Goal: Transaction & Acquisition: Book appointment/travel/reservation

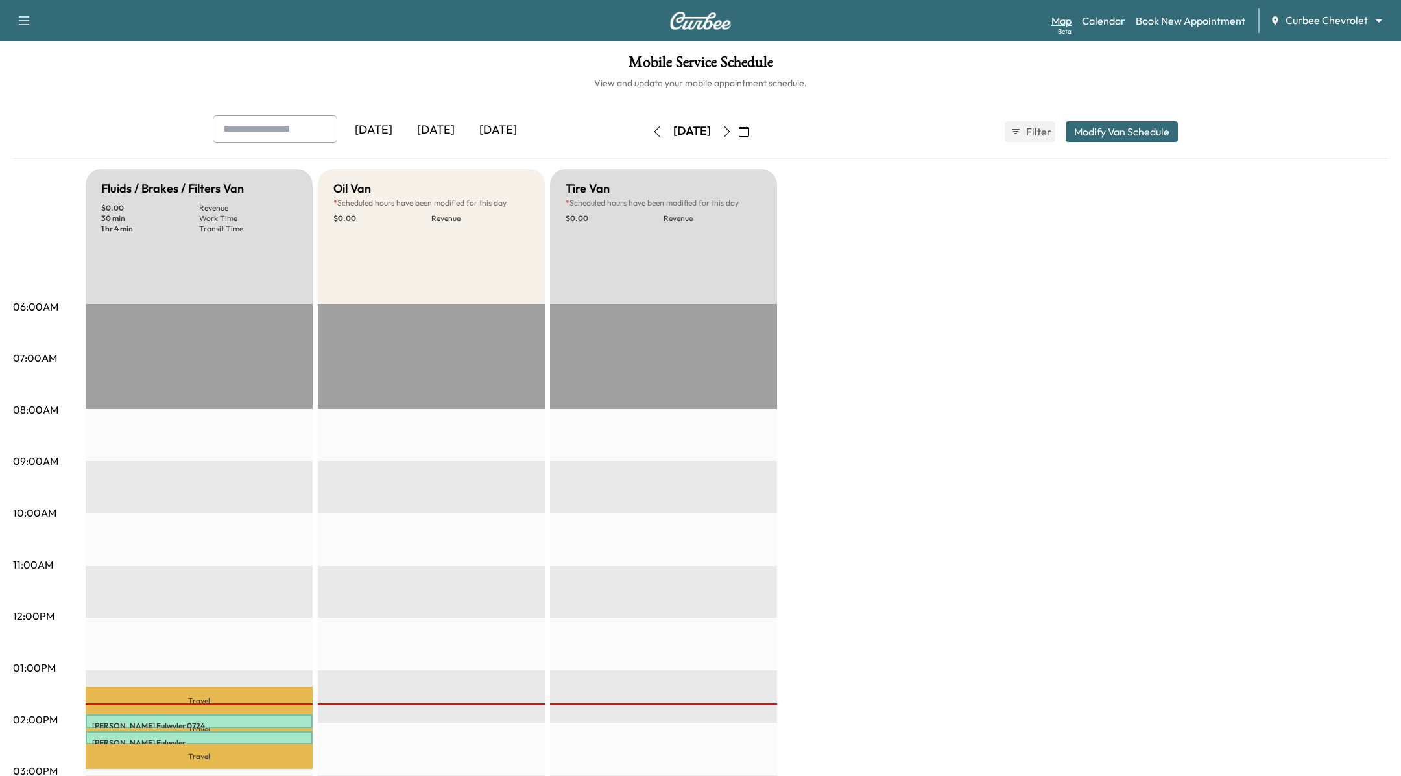
click at [1071, 25] on link "Map Beta" at bounding box center [1061, 21] width 20 height 16
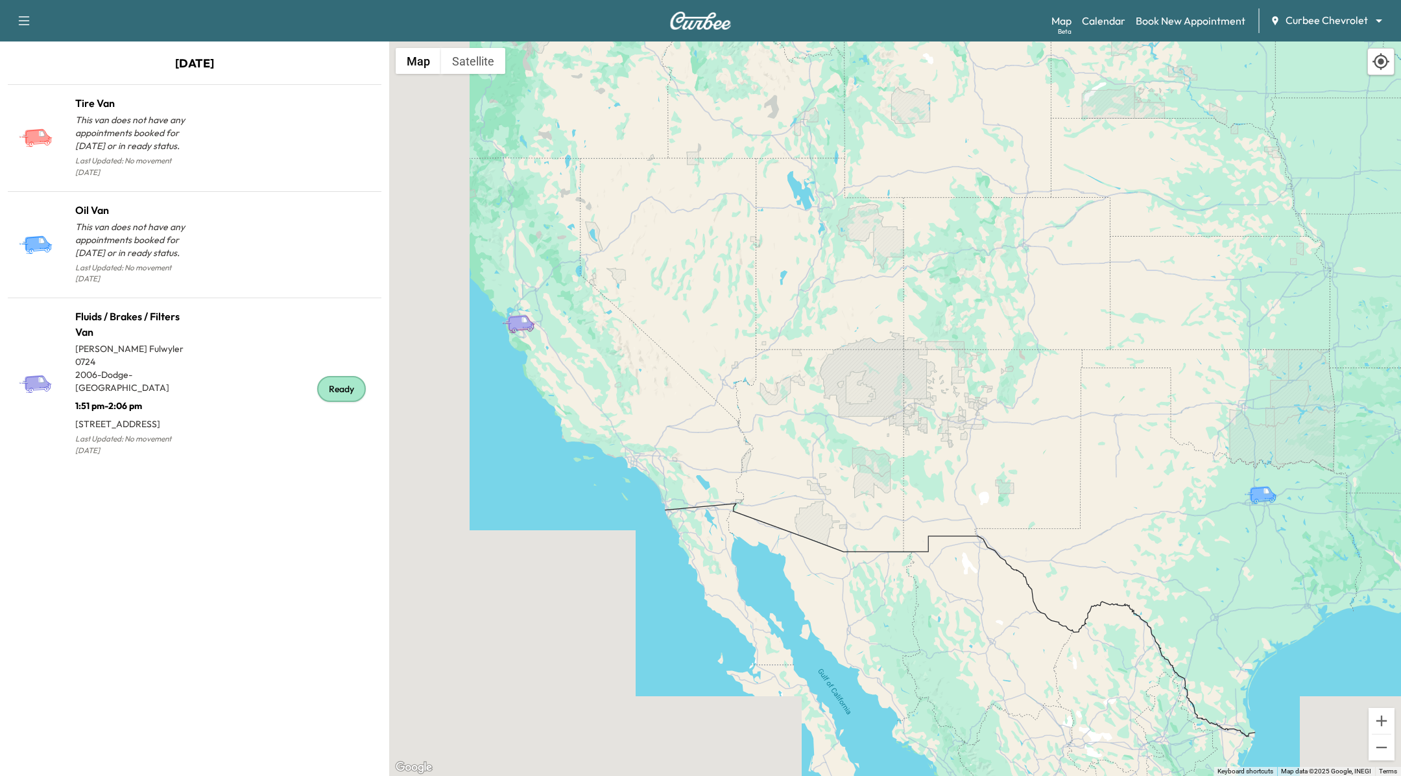
click at [307, 53] on div "[DATE] [PERSON_NAME] This van does not have any appointments booked for [DATE] …" at bounding box center [194, 409] width 389 height 735
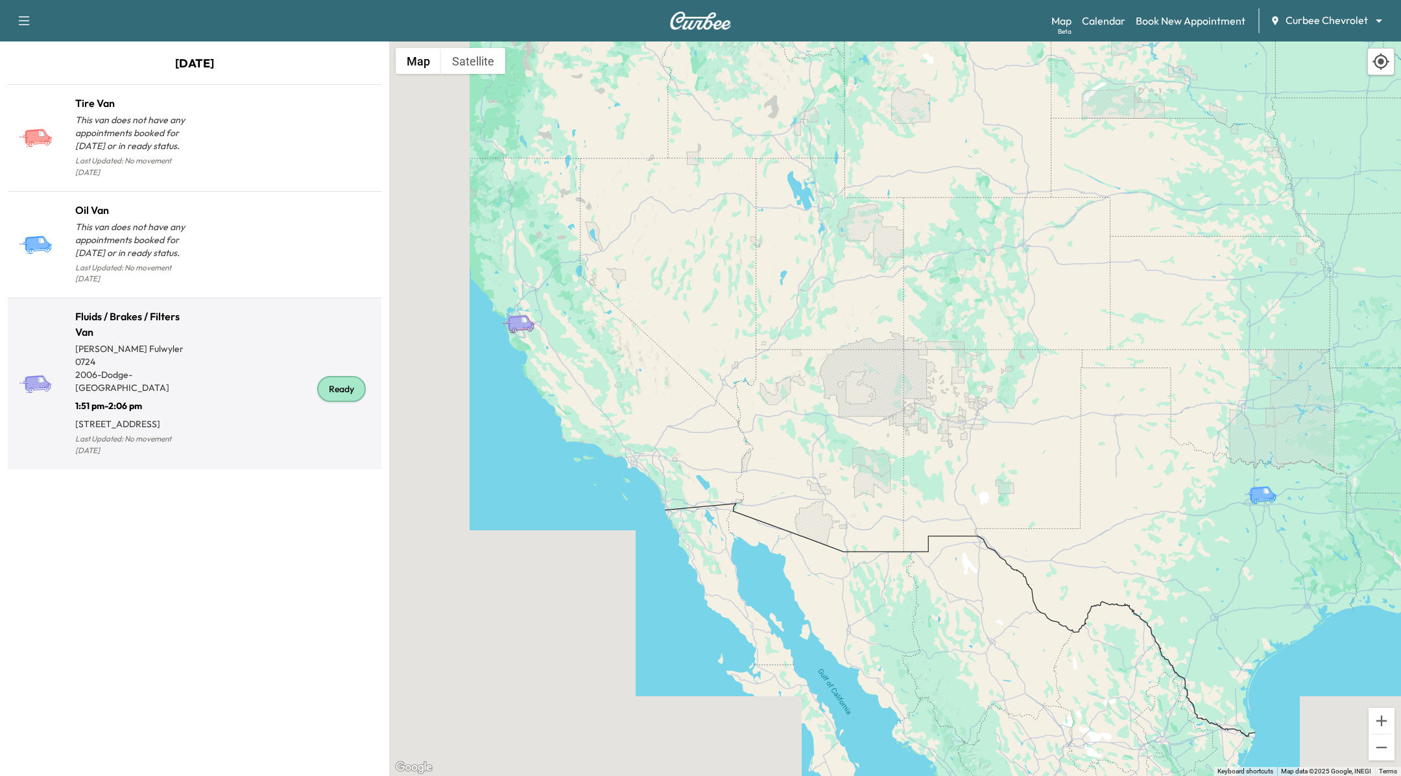
click at [222, 334] on div "Ready" at bounding box center [286, 389] width 182 height 140
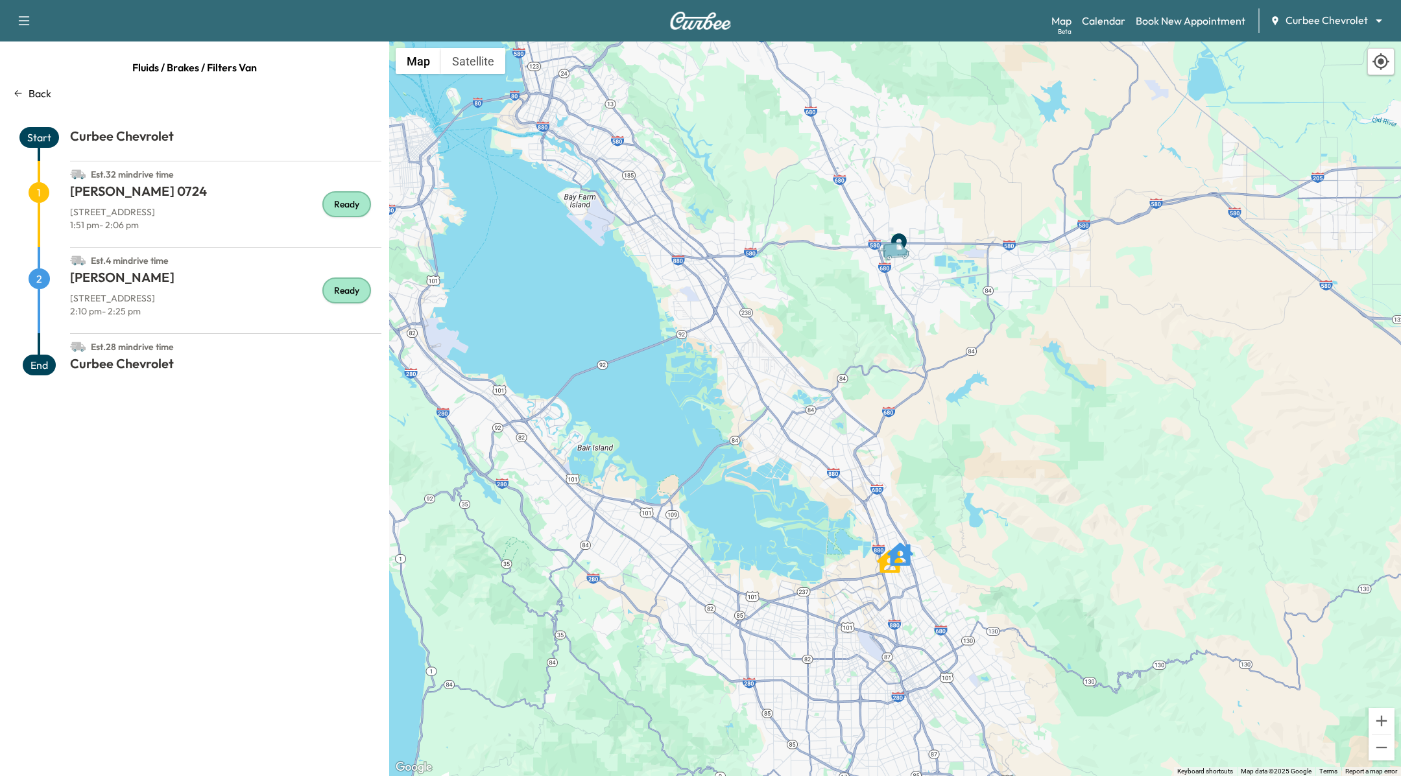
click at [34, 92] on p "Back" at bounding box center [40, 94] width 23 height 16
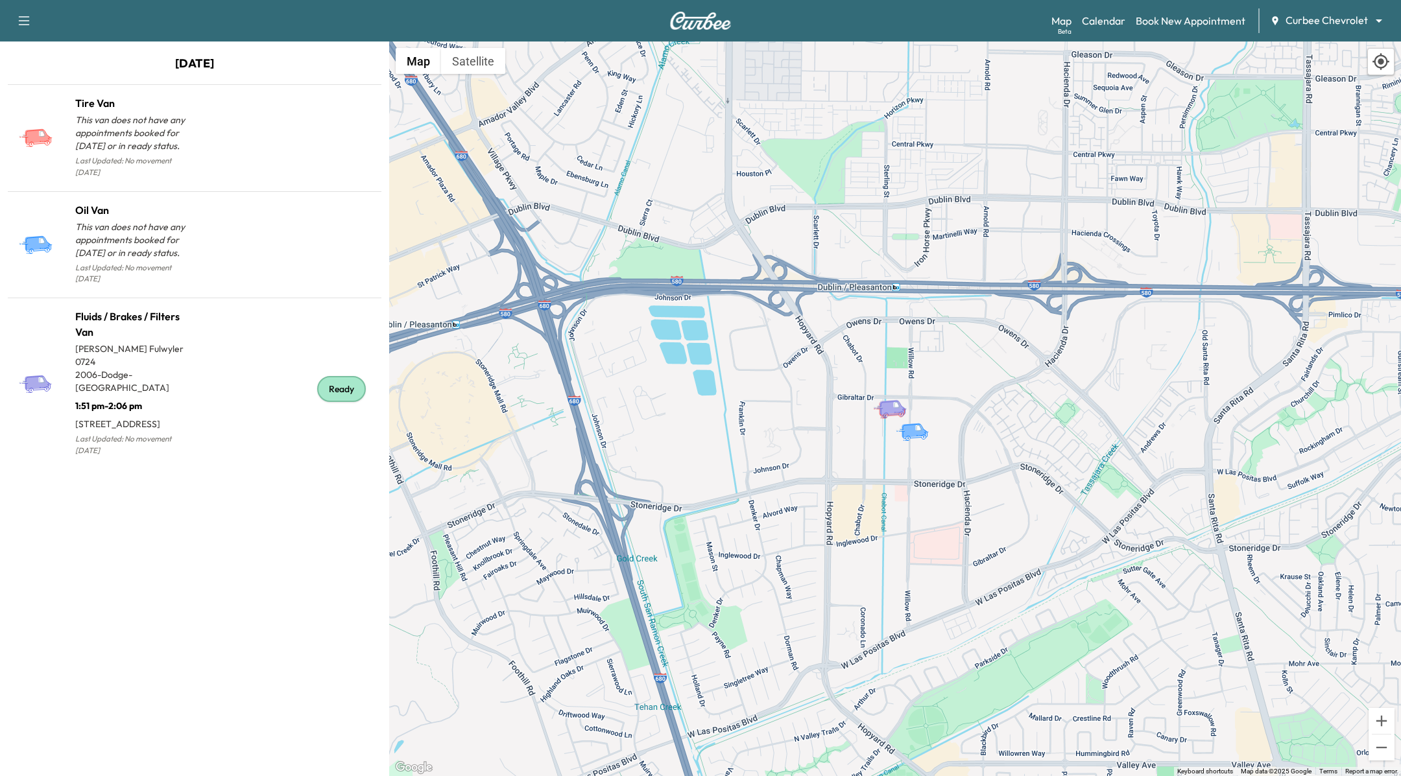
click at [259, 45] on div "[DATE] [PERSON_NAME] This van does not have any appointments booked for [DATE] …" at bounding box center [194, 409] width 389 height 735
click at [260, 67] on p "[DATE]" at bounding box center [194, 66] width 389 height 25
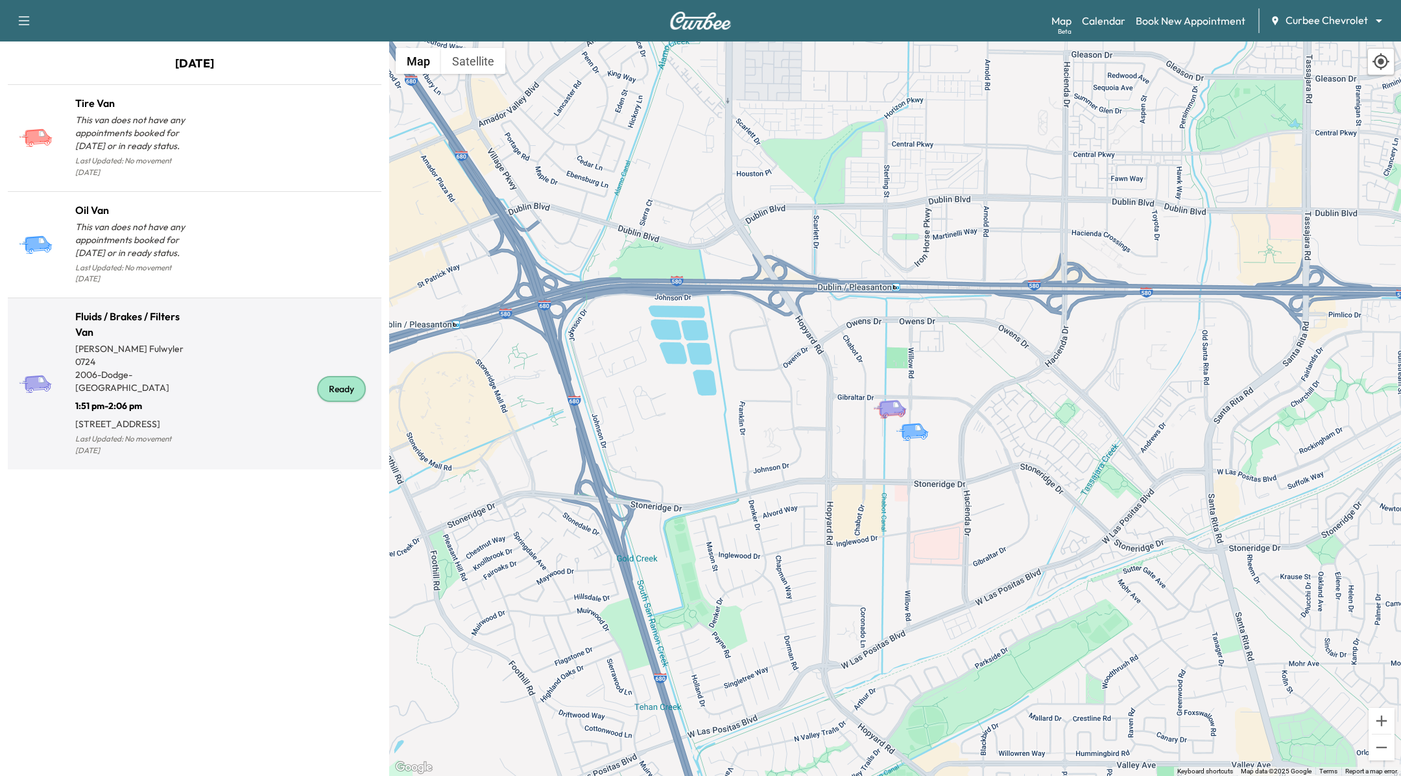
click at [268, 319] on div "Ready" at bounding box center [286, 389] width 182 height 140
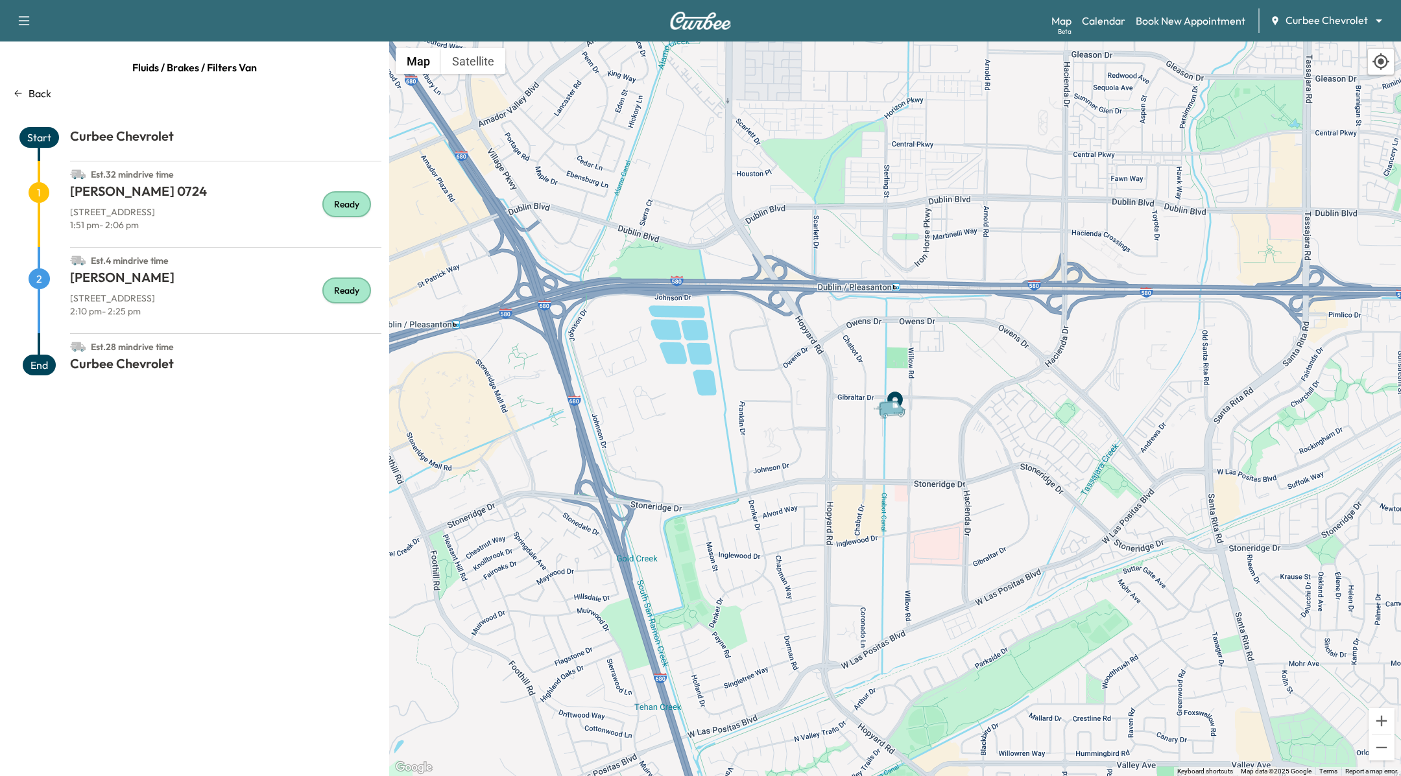
click at [16, 91] on icon at bounding box center [18, 93] width 7 height 6
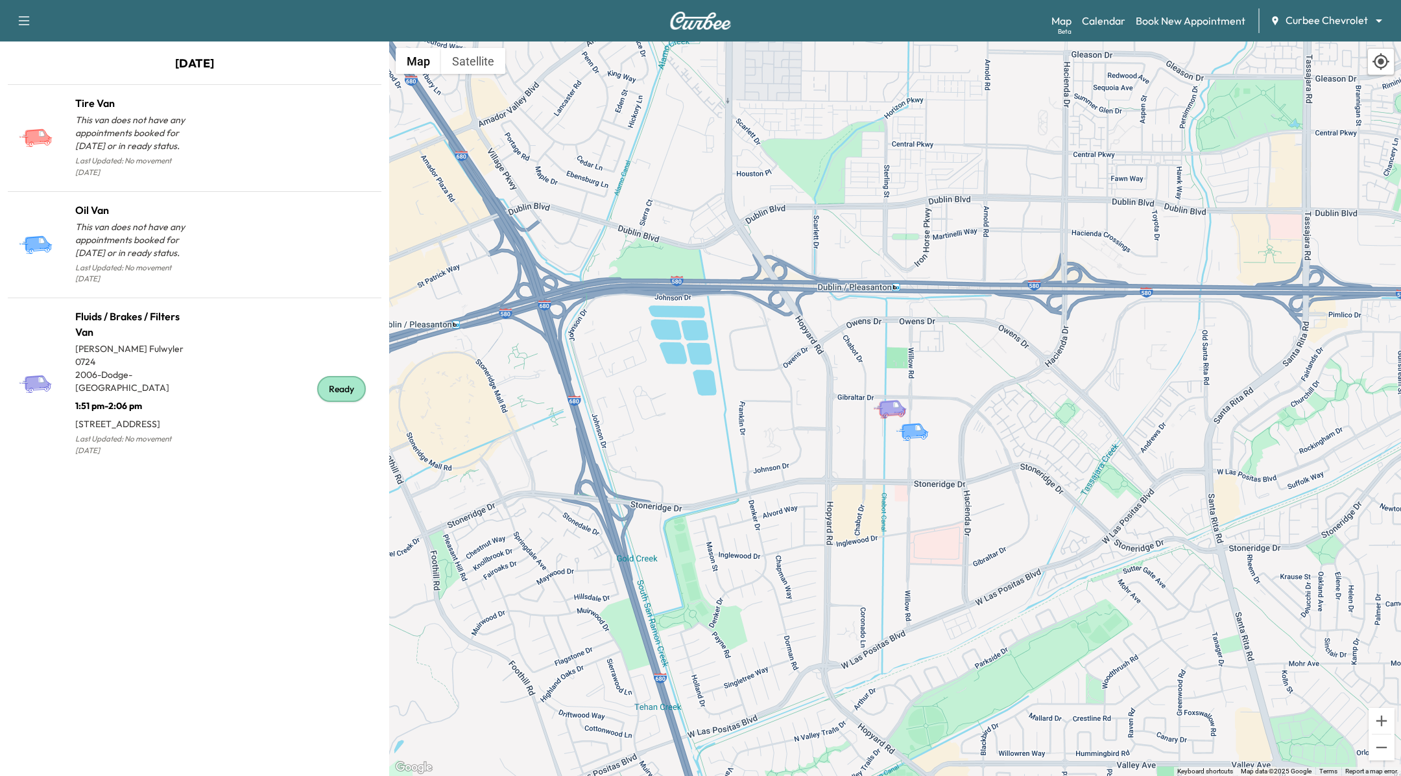
click at [188, 499] on div "[DATE] [PERSON_NAME] This van does not have any appointments booked for [DATE] …" at bounding box center [194, 409] width 389 height 735
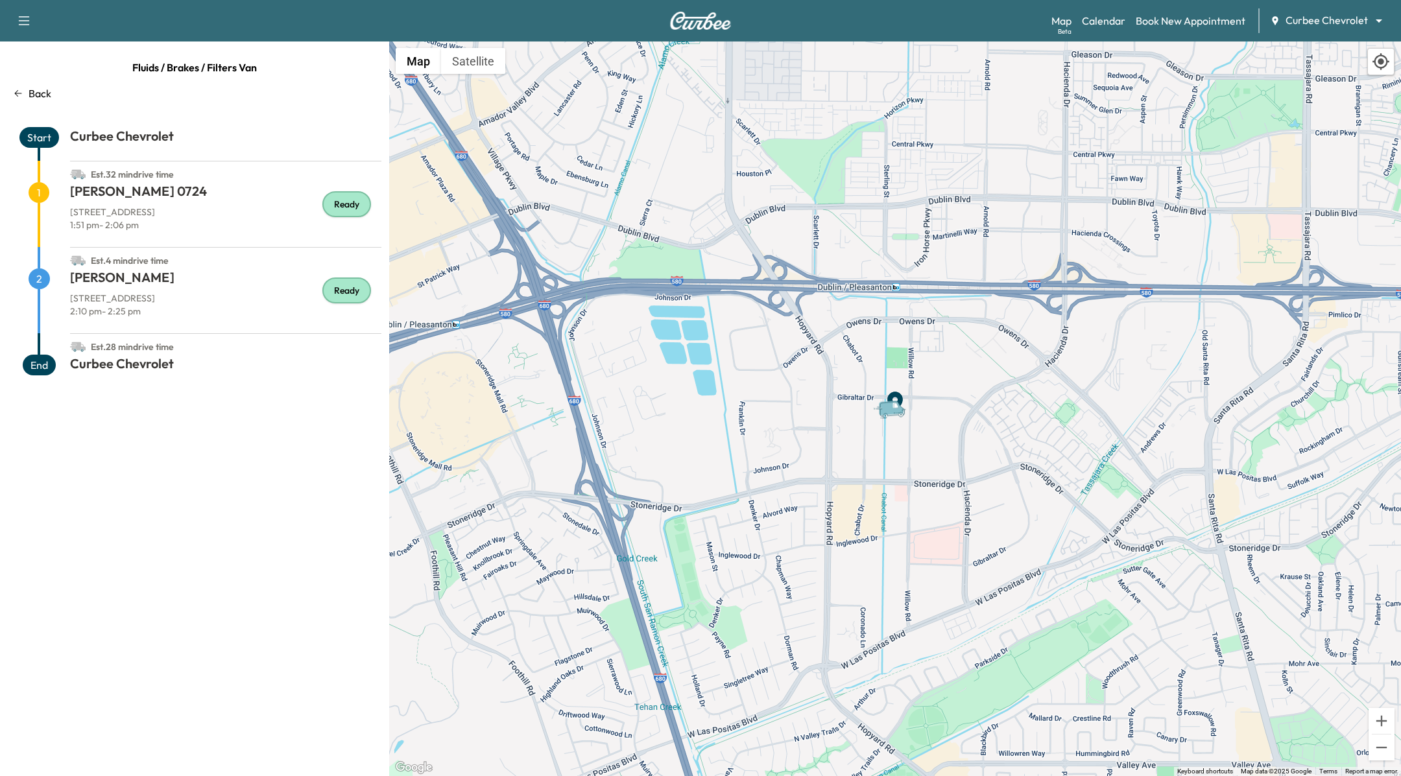
click at [391, 215] on div "To activate drag with keyboard, press Alt + Enter. Once in keyboard drag state,…" at bounding box center [895, 409] width 1012 height 735
click at [1352, 33] on div "Support Log Out Map Beta Calendar Book New Appointment Curbee Chevrolet *******…" at bounding box center [700, 21] width 1401 height 42
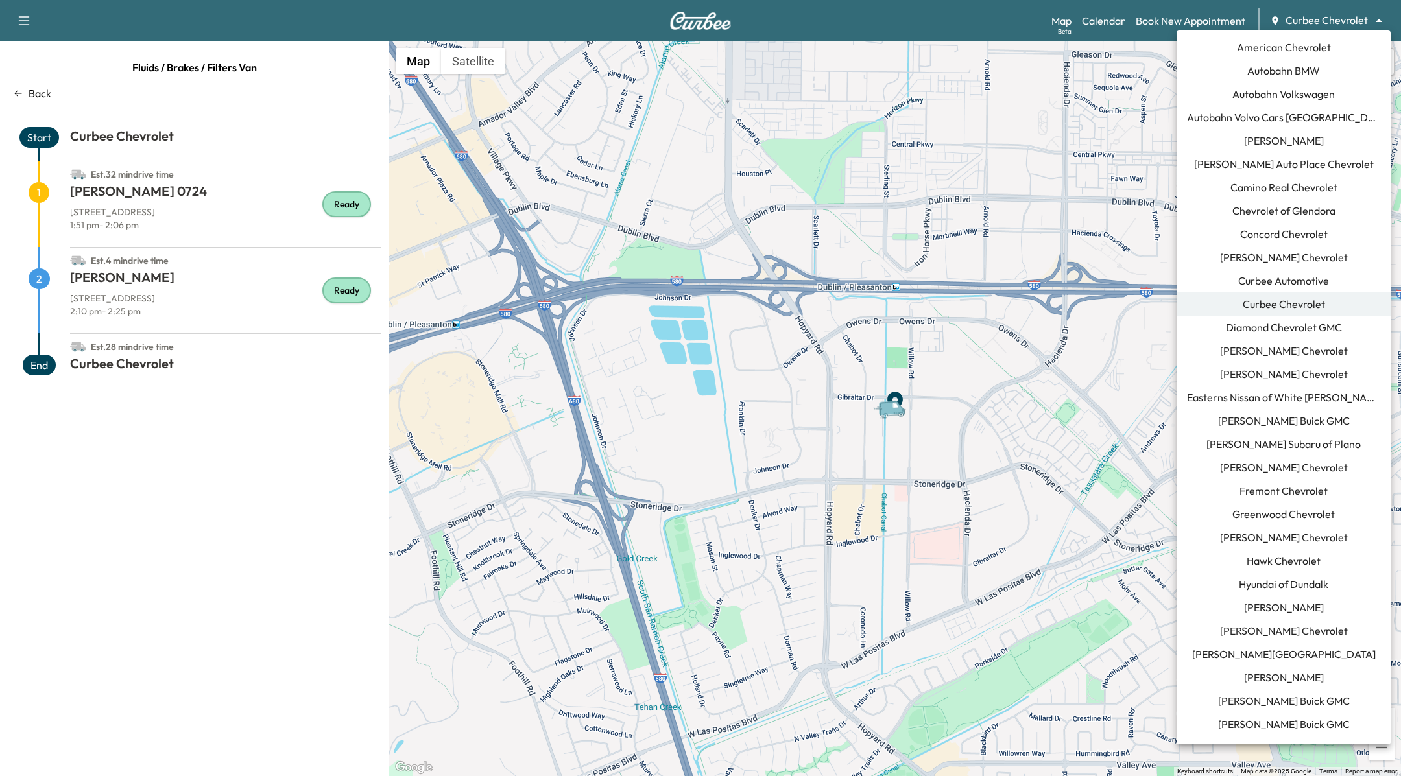
click at [1355, 24] on body "Support Log Out Map Beta Calendar Book New Appointment Curbee Chevrolet *******…" at bounding box center [700, 388] width 1401 height 776
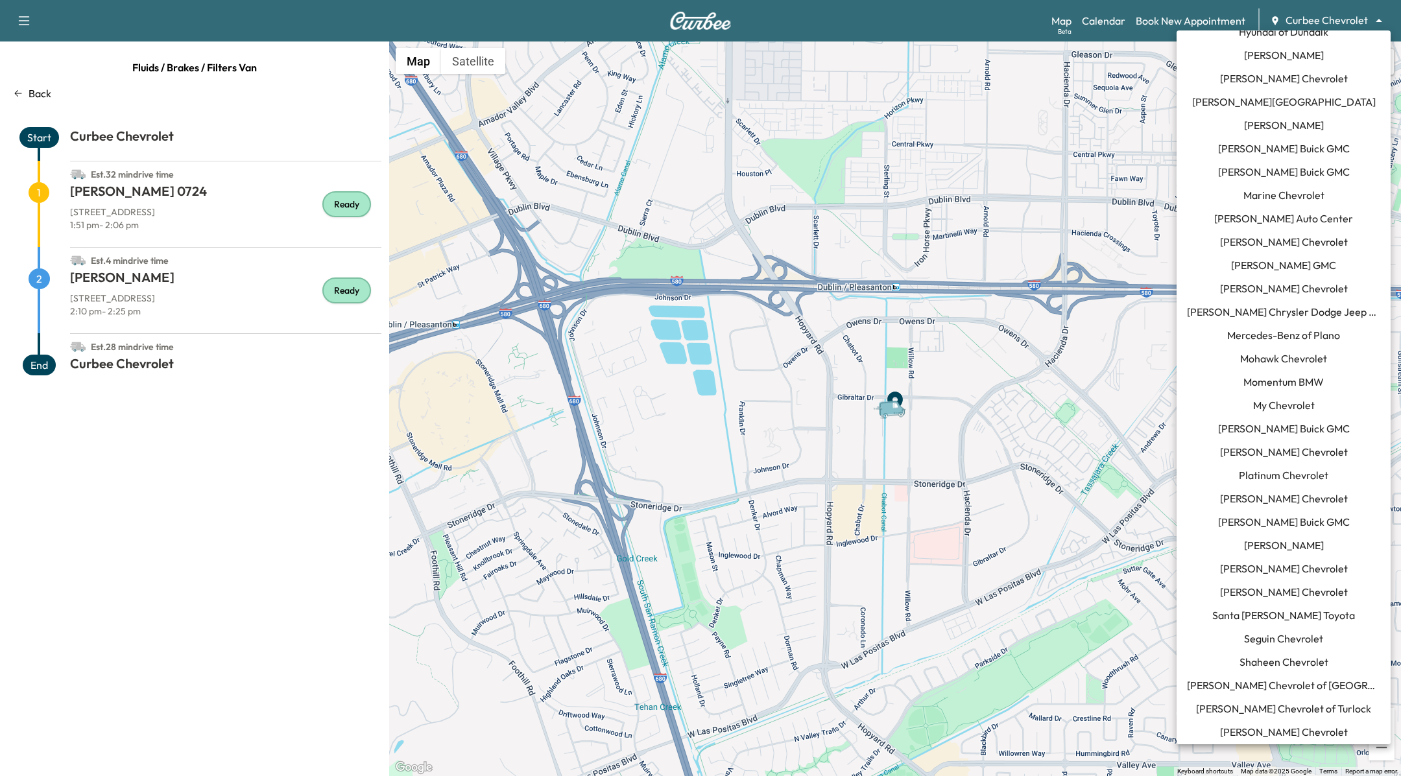
scroll to position [584, 0]
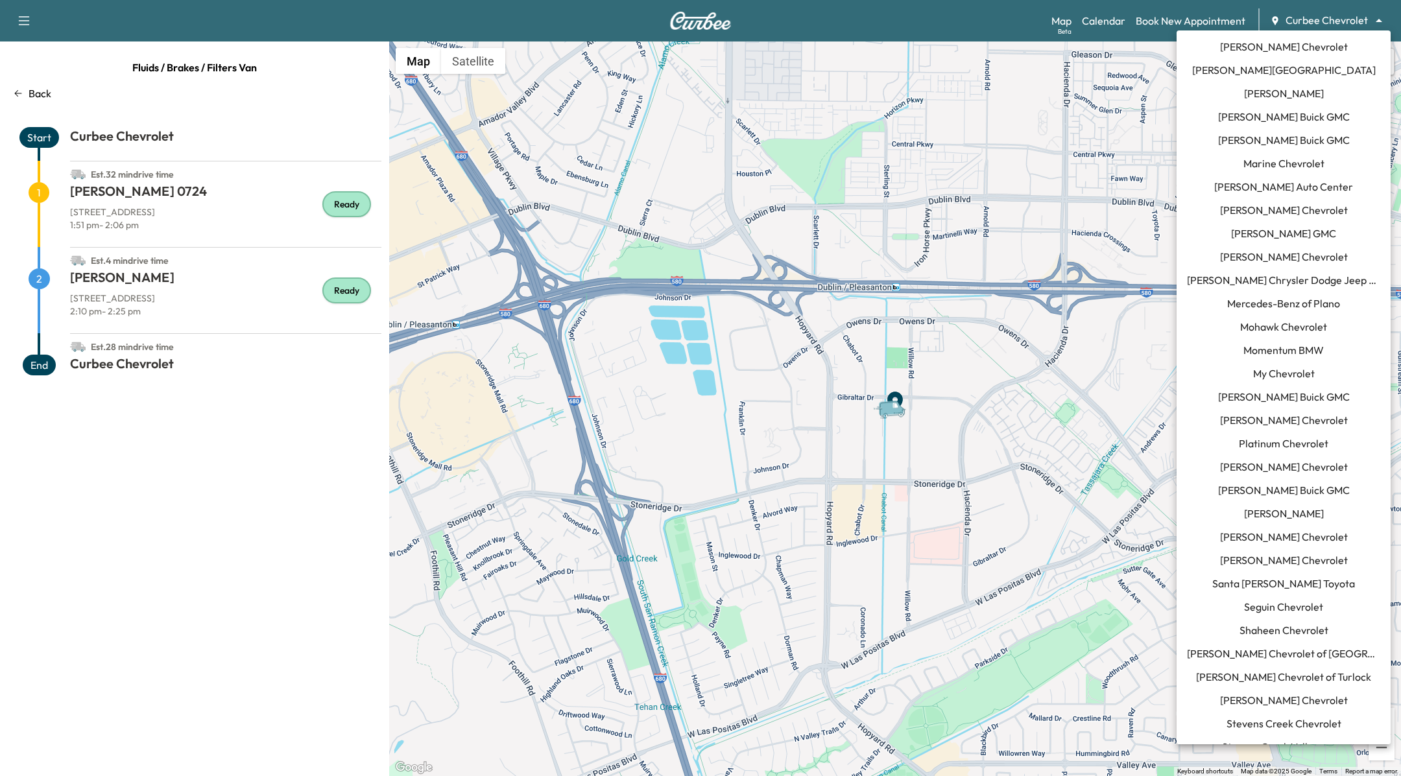
click at [1278, 602] on span "Seguin Chevrolet" at bounding box center [1283, 607] width 79 height 16
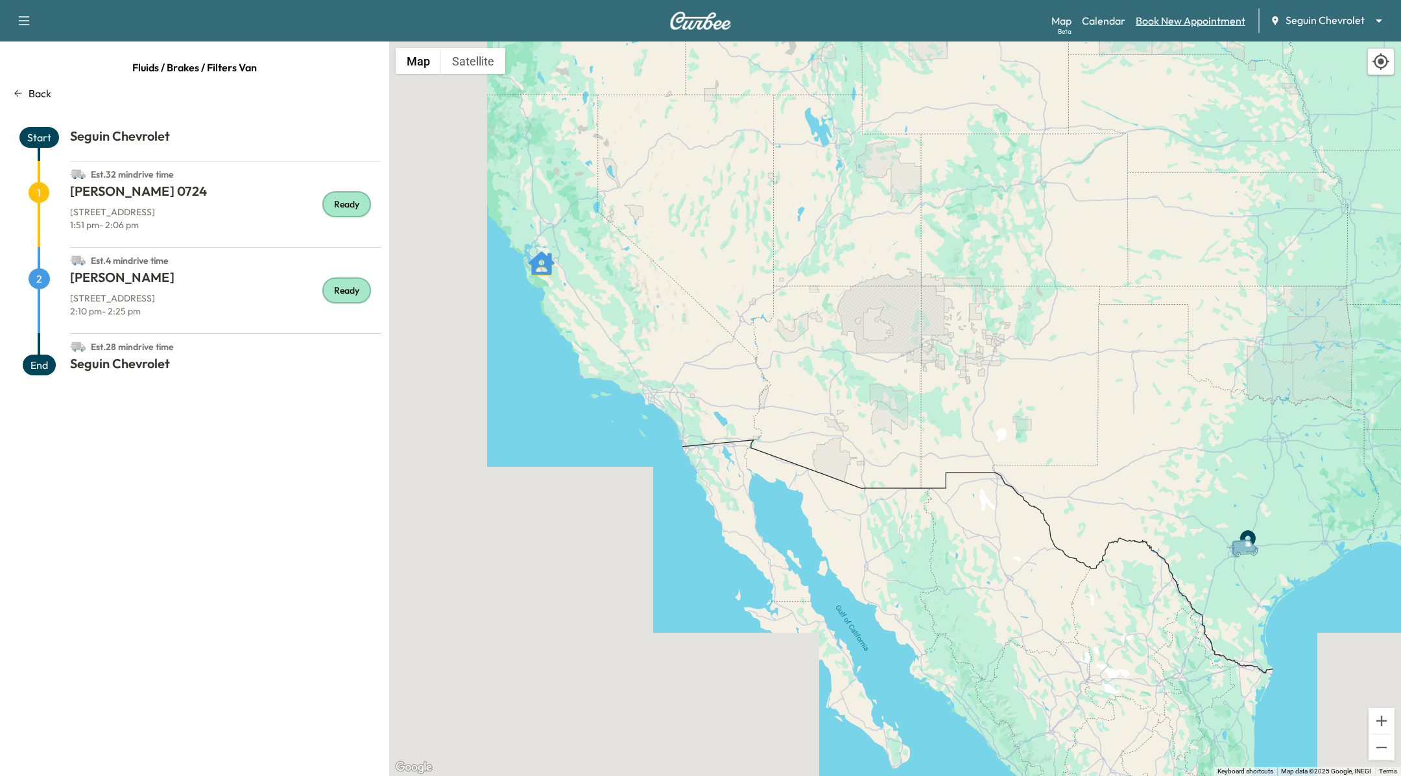
click at [1186, 23] on link "Book New Appointment" at bounding box center [1191, 21] width 110 height 16
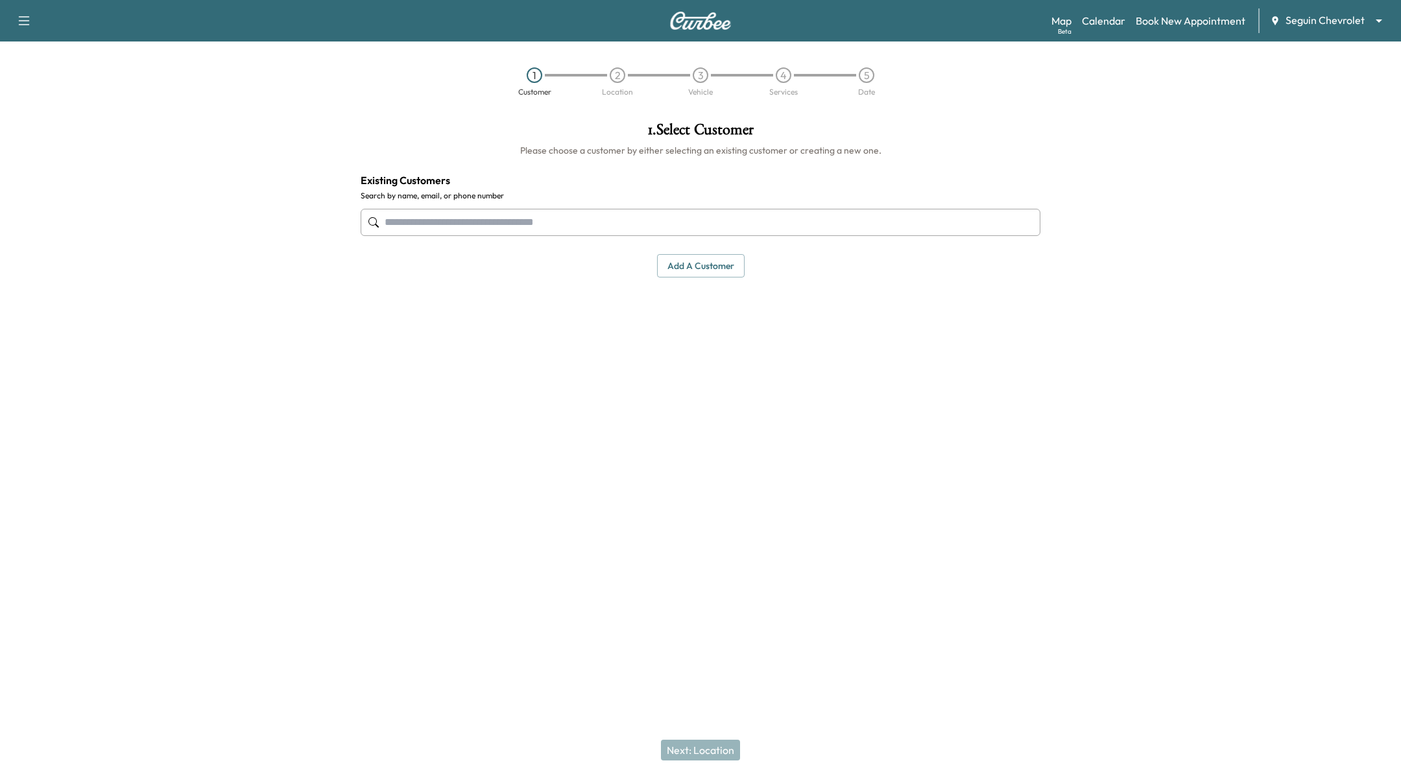
click at [464, 222] on input "text" at bounding box center [701, 222] width 680 height 27
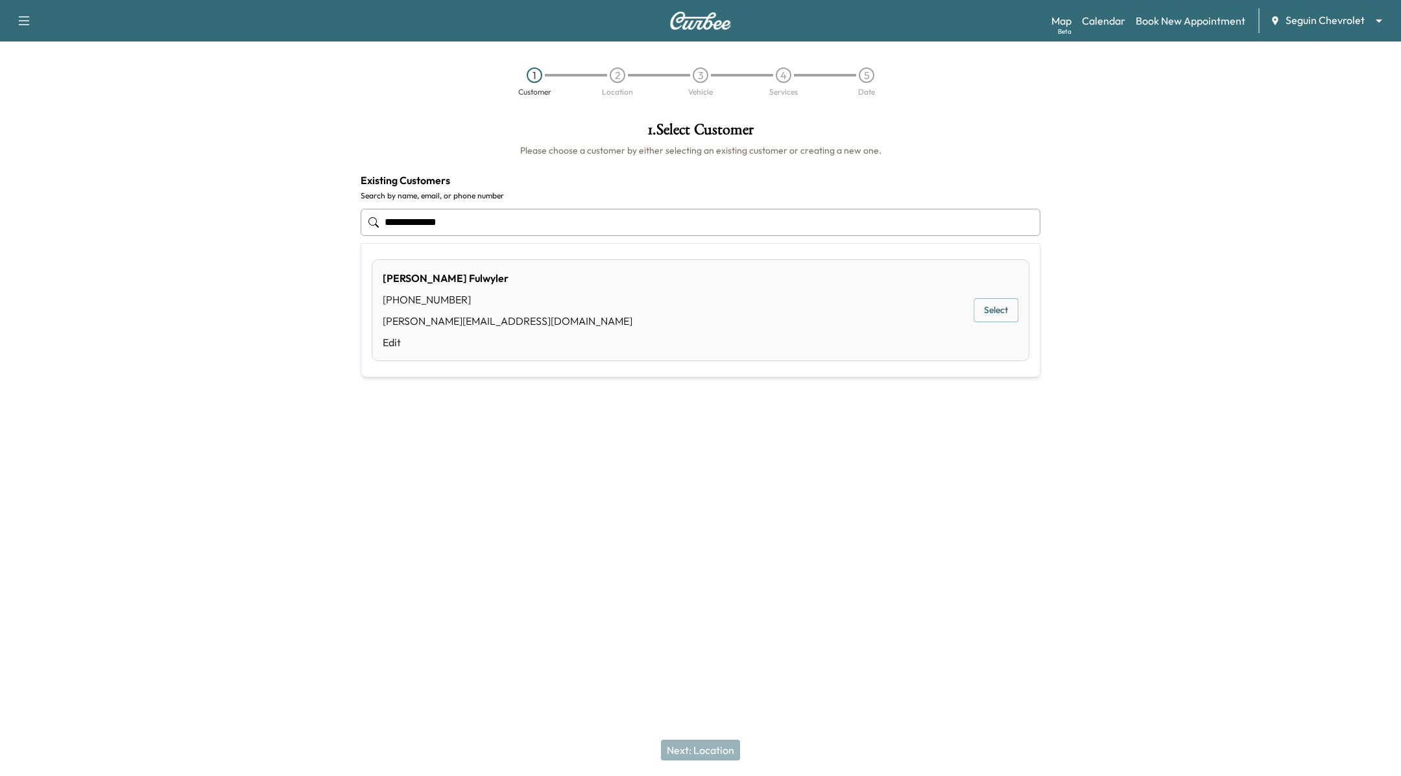
click at [970, 322] on div "[PERSON_NAME] [PHONE_NUMBER] [PERSON_NAME][EMAIL_ADDRESS][DOMAIN_NAME] Edit Sel…" at bounding box center [701, 310] width 658 height 102
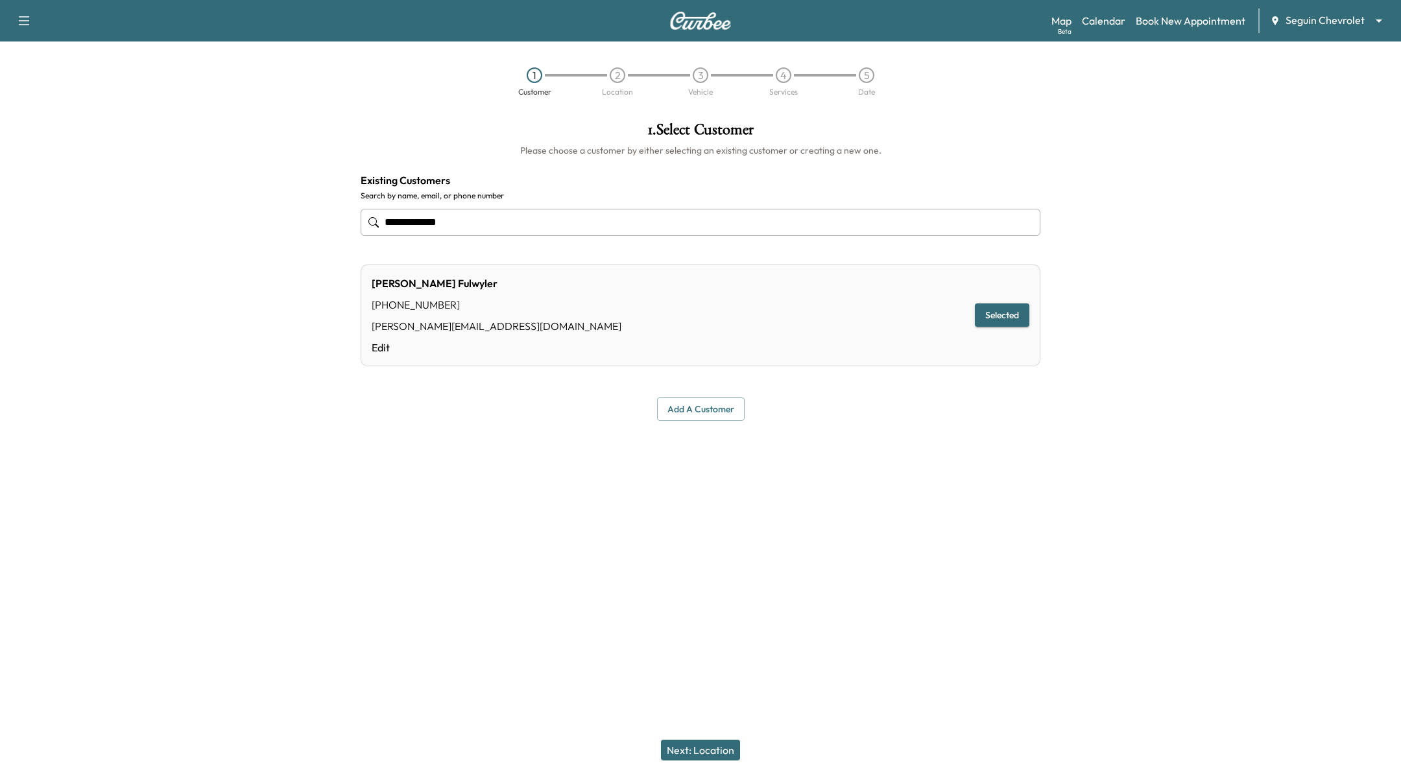
type input "**********"
click at [679, 753] on button "Next: Location" at bounding box center [700, 750] width 79 height 21
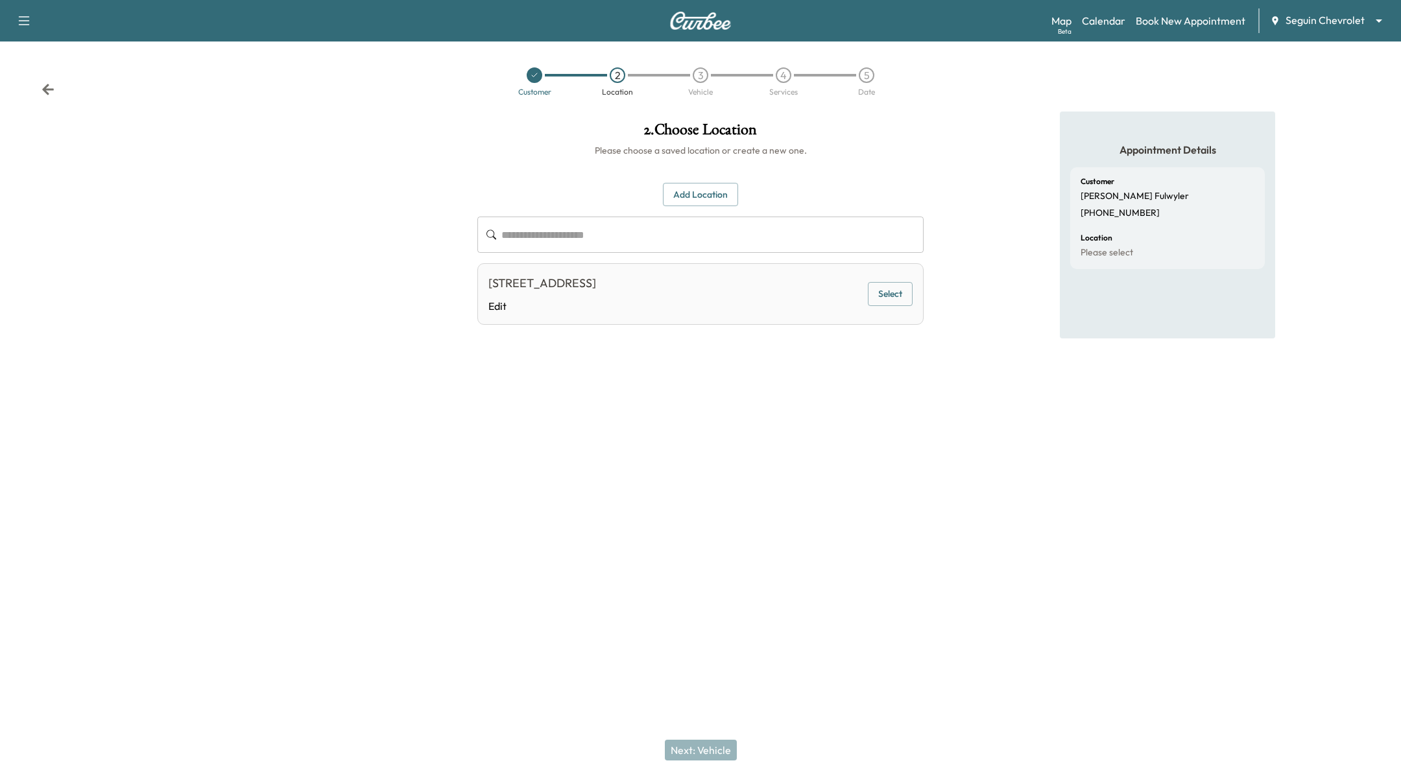
click at [901, 298] on button "Select" at bounding box center [890, 294] width 45 height 24
click at [687, 741] on button "Next: Vehicle" at bounding box center [701, 750] width 72 height 21
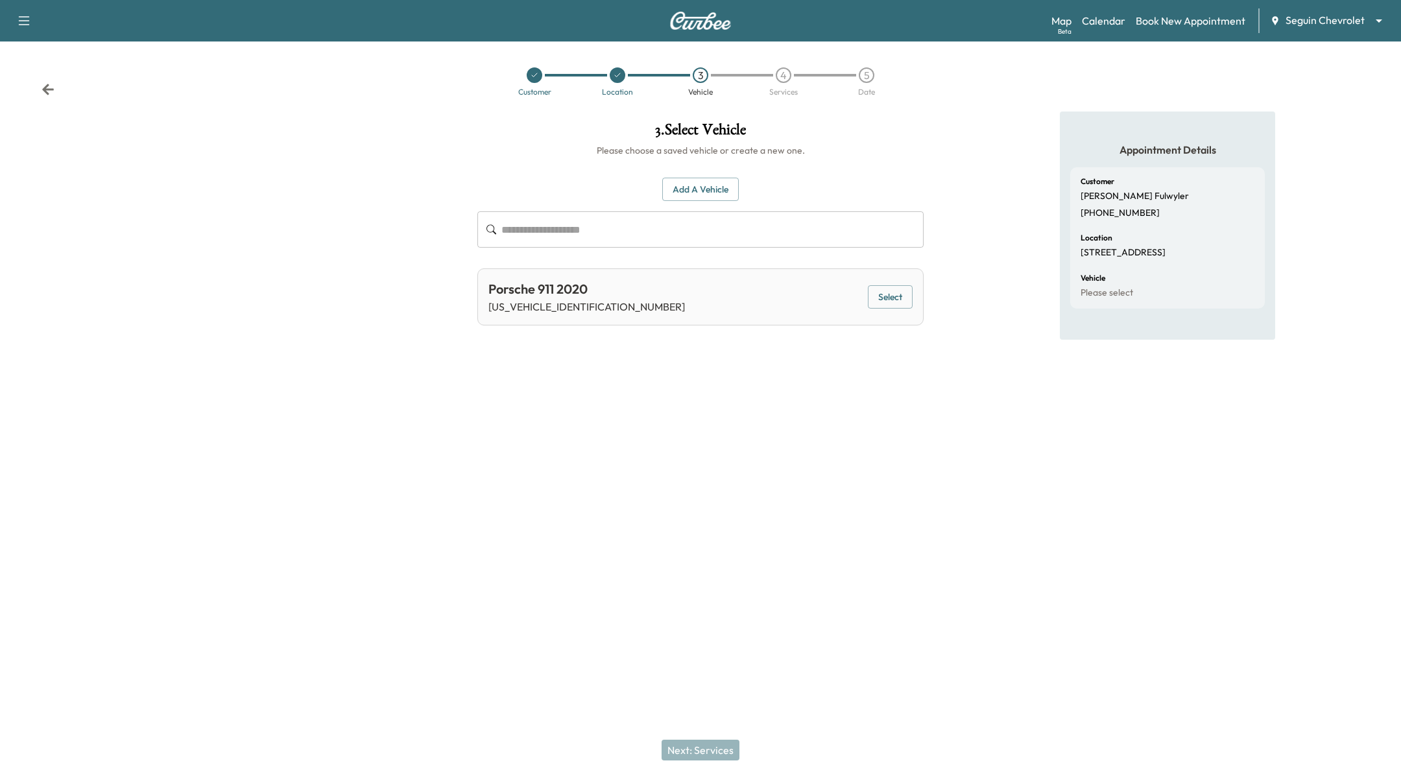
click at [887, 317] on div "Porsche 911 2020 [US_VEHICLE_IDENTIFICATION_NUMBER] Select" at bounding box center [700, 296] width 446 height 57
click at [890, 302] on button "Select" at bounding box center [890, 297] width 45 height 24
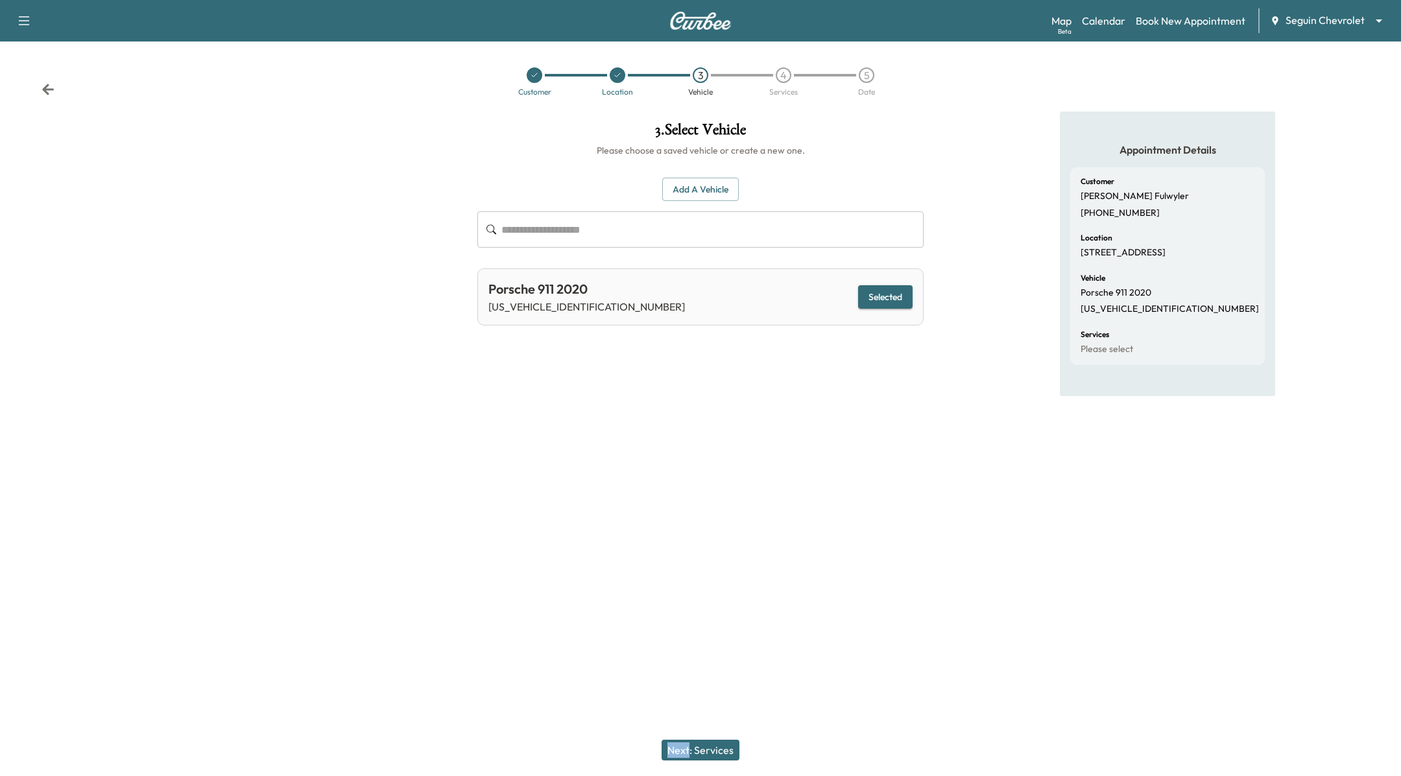
click at [700, 744] on button "Next: Services" at bounding box center [700, 750] width 78 height 21
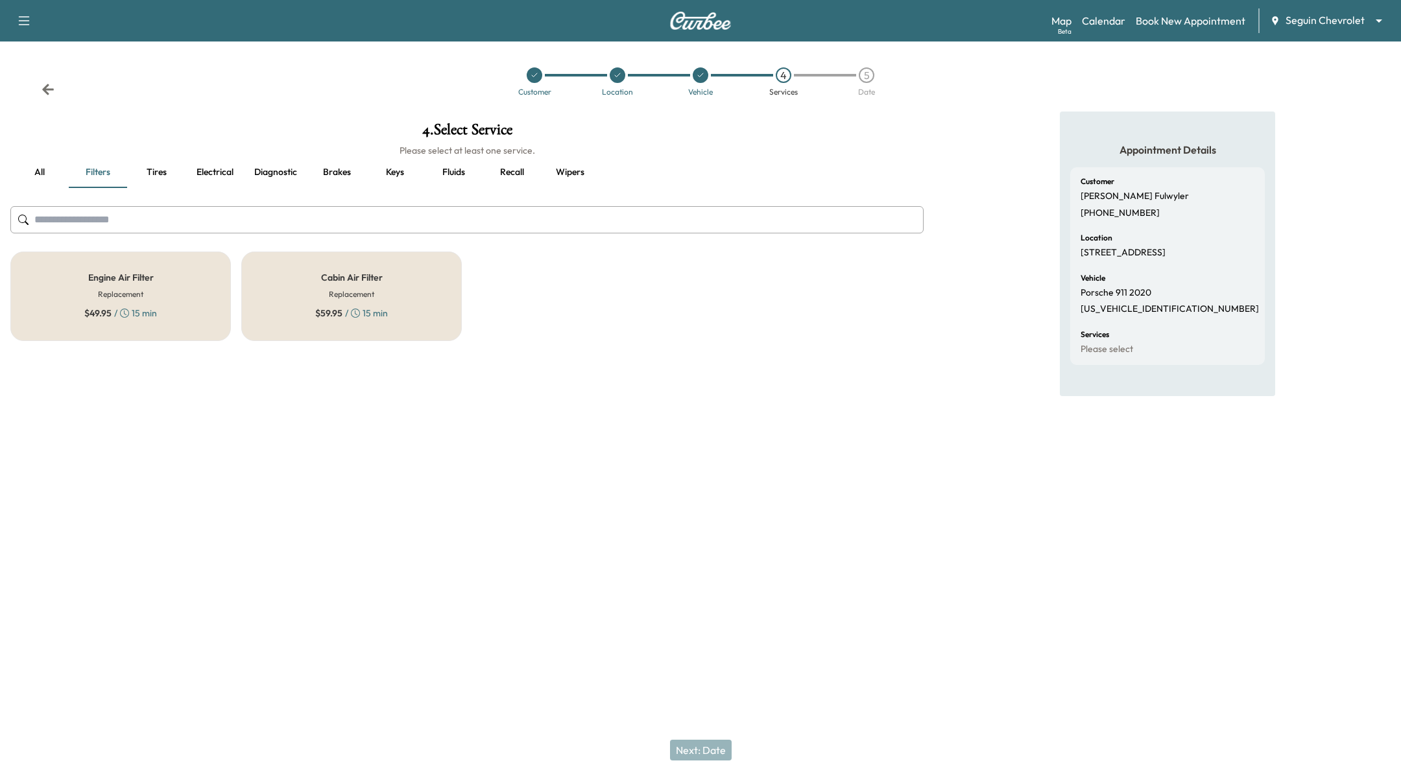
click at [196, 273] on div "Engine Air Filter Replacement $ 49.95 / 15 min" at bounding box center [120, 296] width 220 height 89
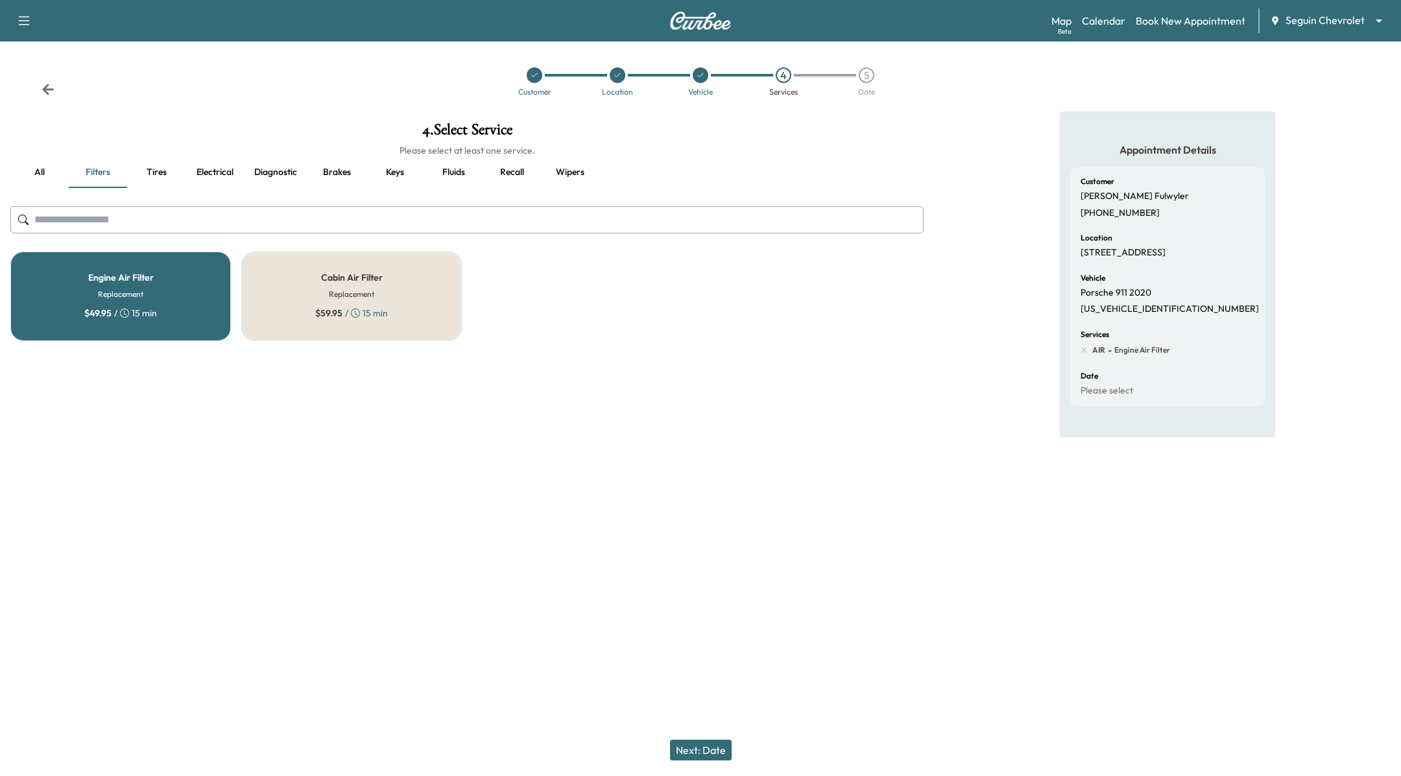
click at [196, 273] on div "Engine Air Filter Replacement $ 49.95 / 15 min" at bounding box center [120, 296] width 220 height 89
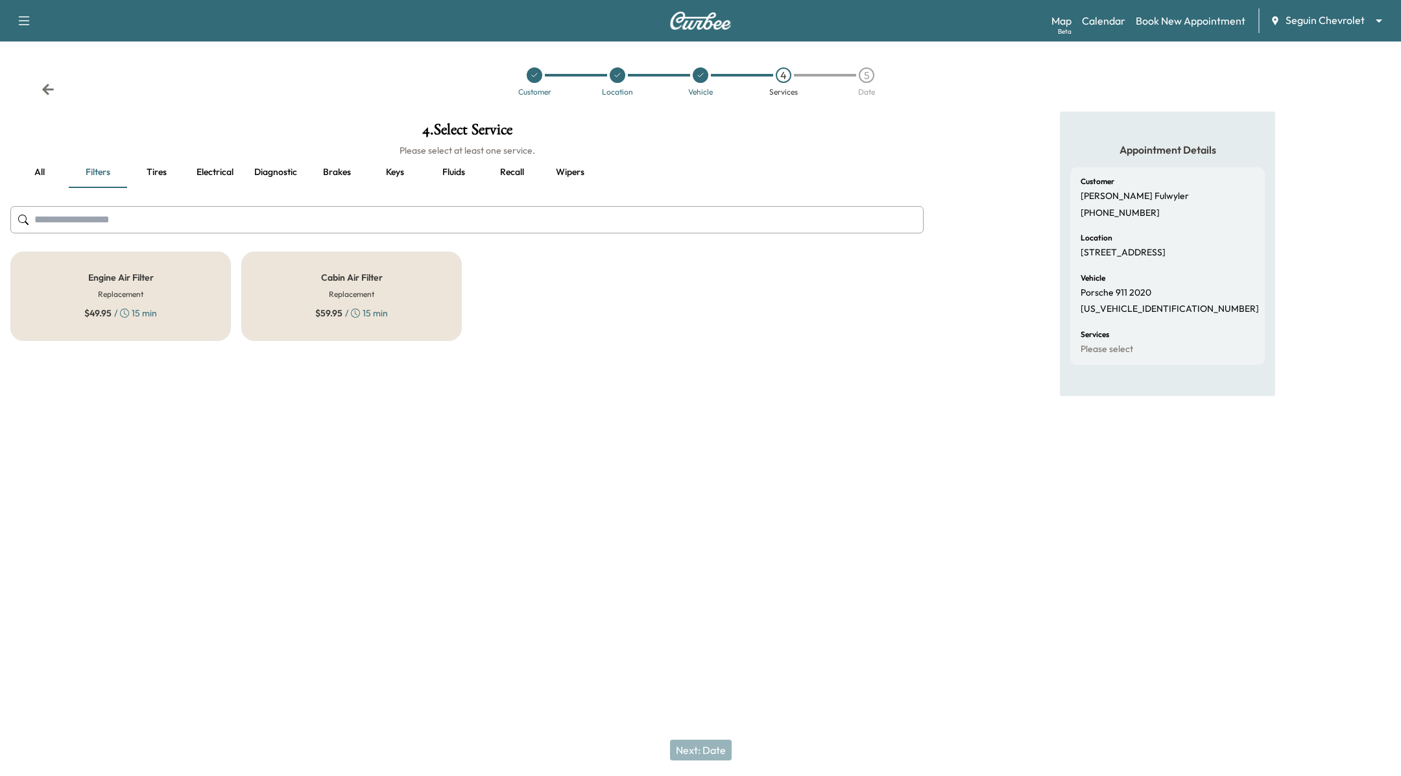
click at [182, 274] on div "Engine Air Filter Replacement $ 49.95 / 15 min" at bounding box center [120, 296] width 220 height 89
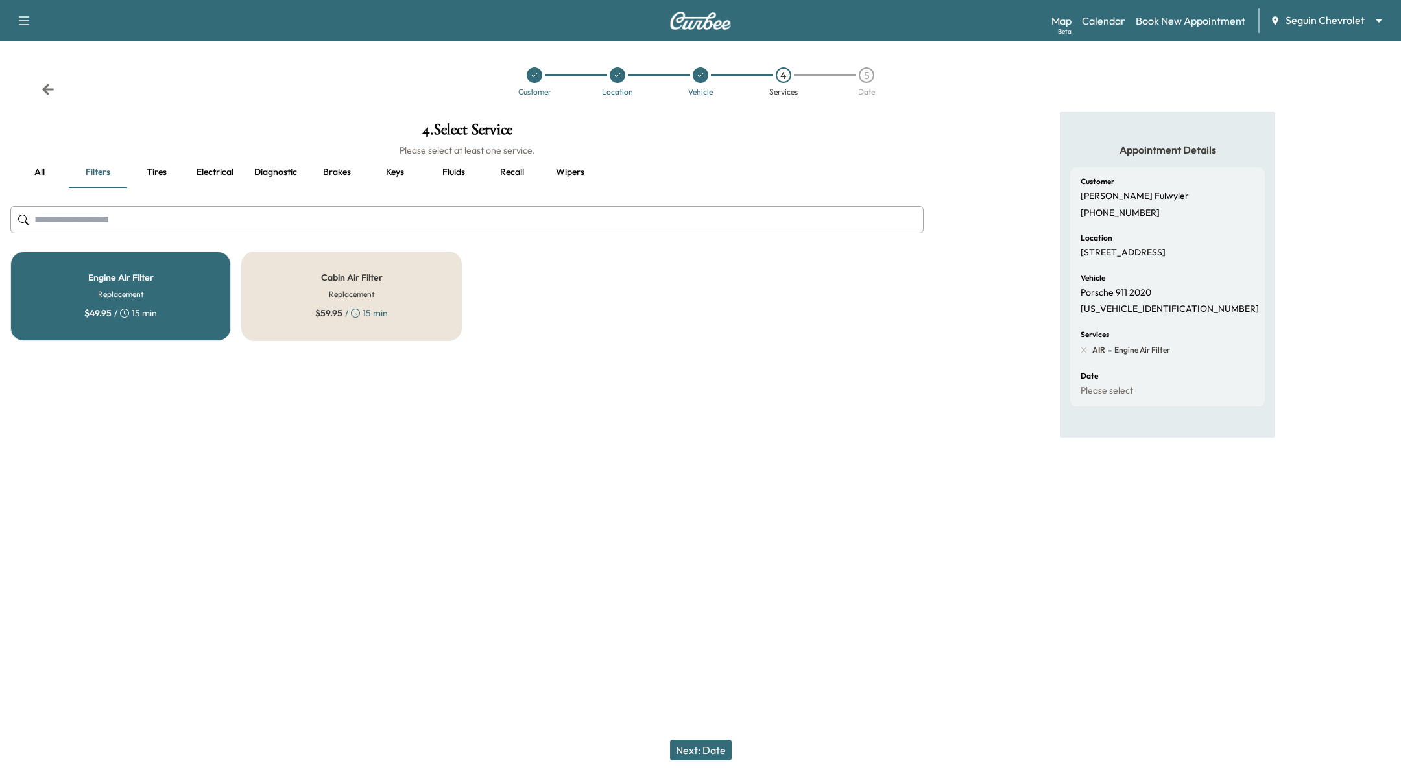
click at [684, 748] on button "Next: Date" at bounding box center [701, 750] width 62 height 21
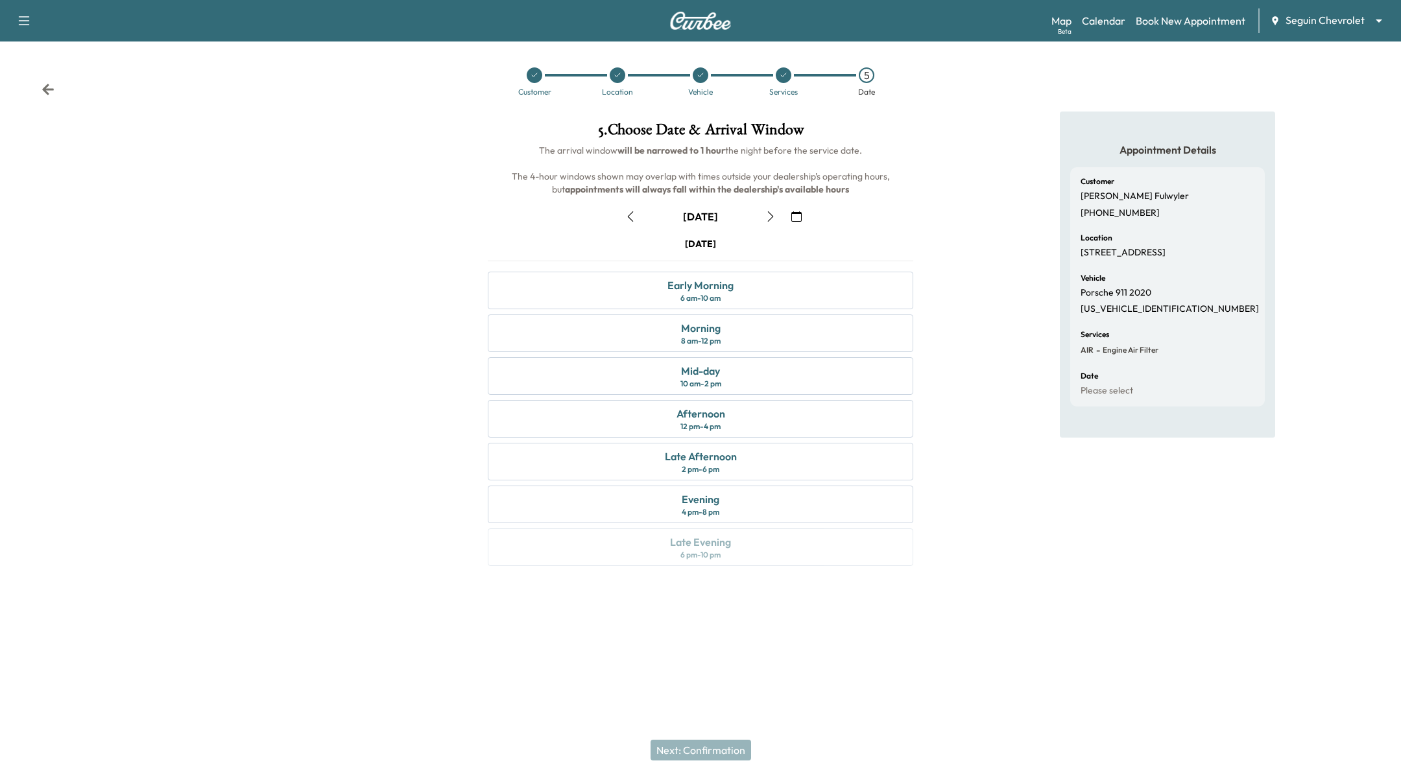
click at [801, 211] on icon "button" at bounding box center [796, 216] width 10 height 10
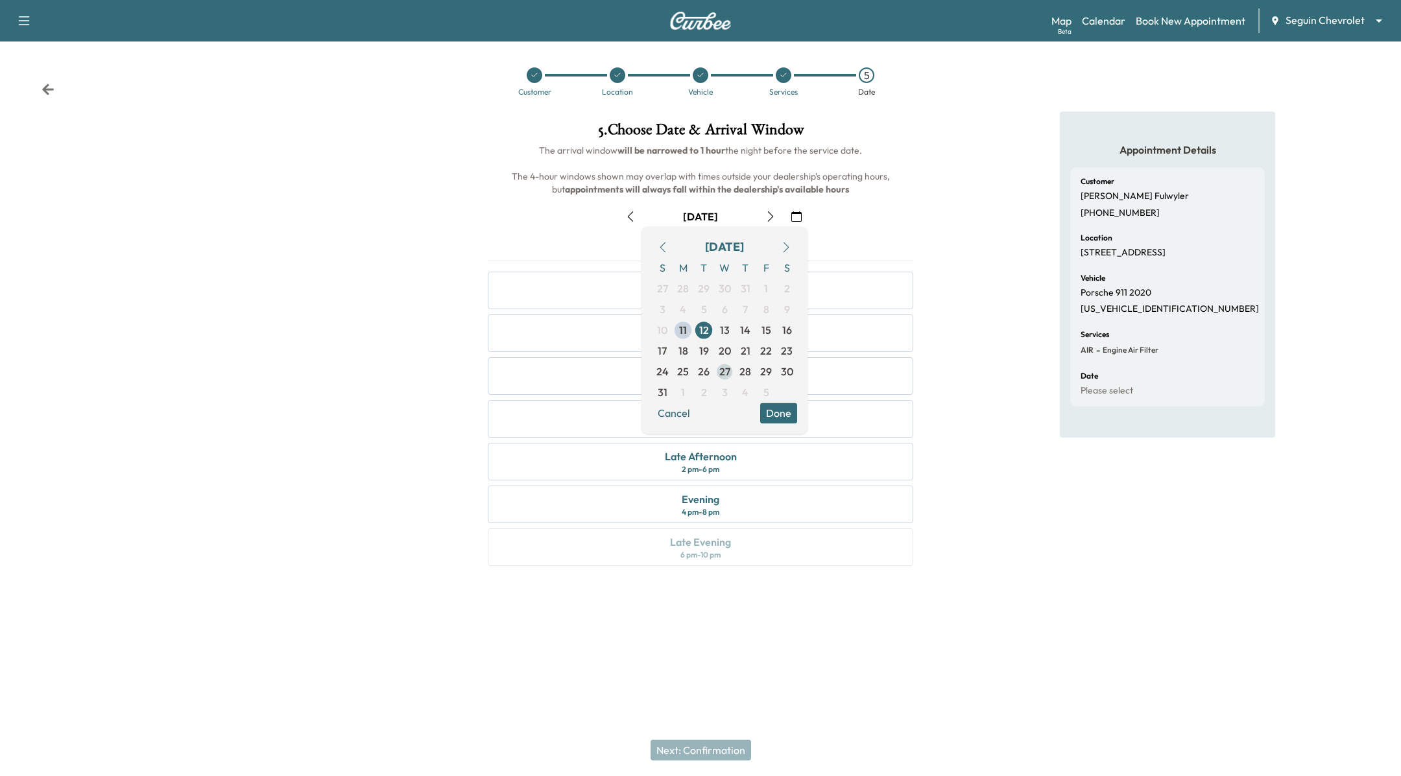
click at [725, 378] on span "27" at bounding box center [724, 372] width 11 height 16
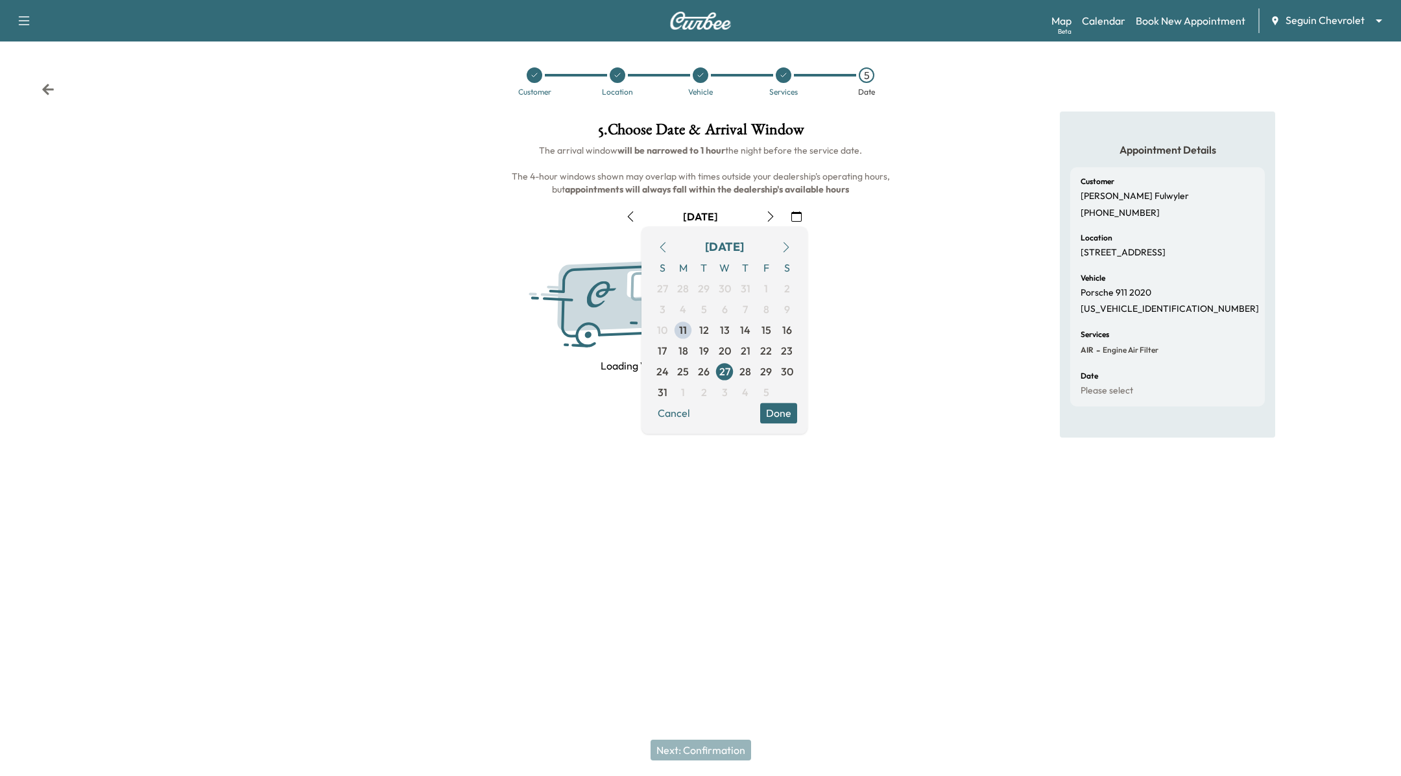
click at [791, 427] on div "[DATE] S M T W T F S 27 28 29 30 31 1 2 3 4 5 6 7 8 9 10 11 12 13 14 15 16 17 1…" at bounding box center [724, 330] width 166 height 208
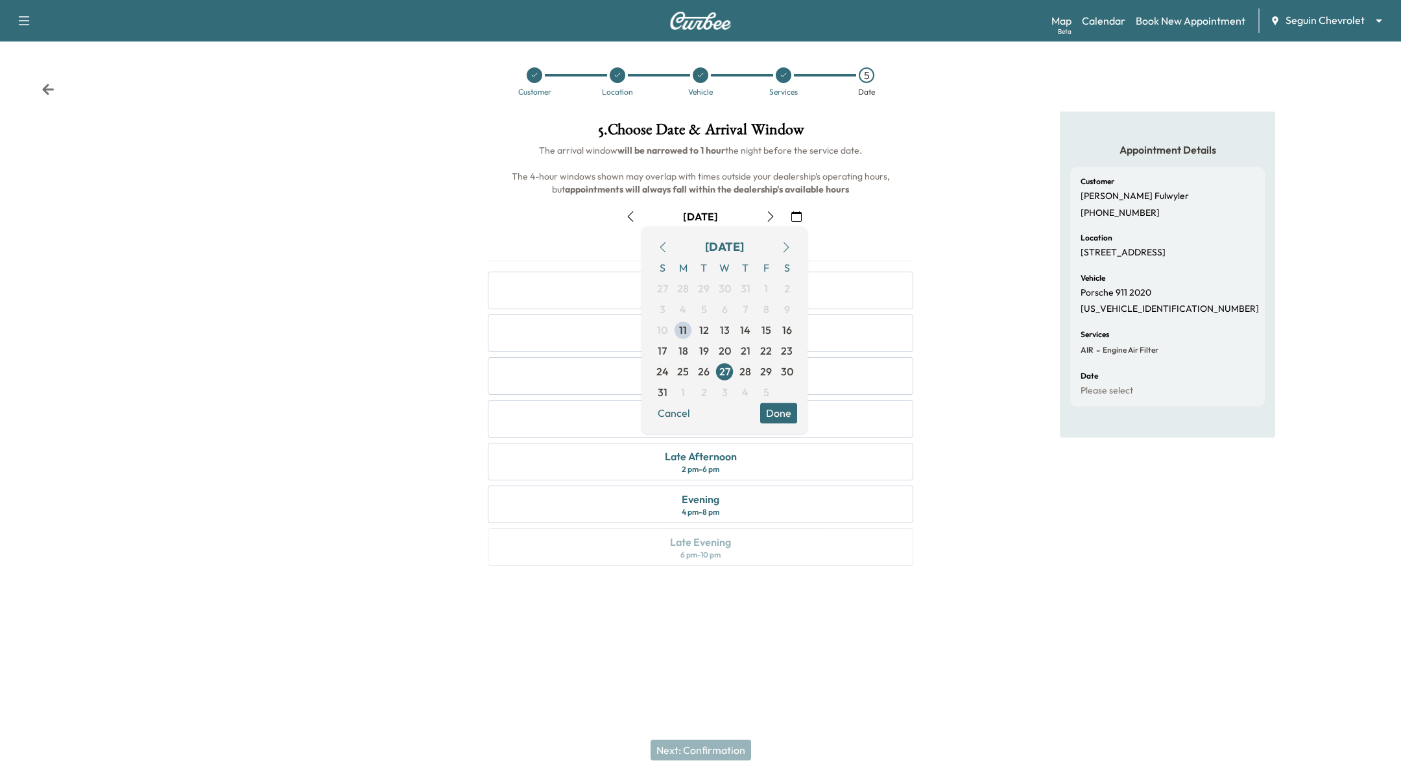
click at [791, 410] on button "Done" at bounding box center [778, 413] width 37 height 21
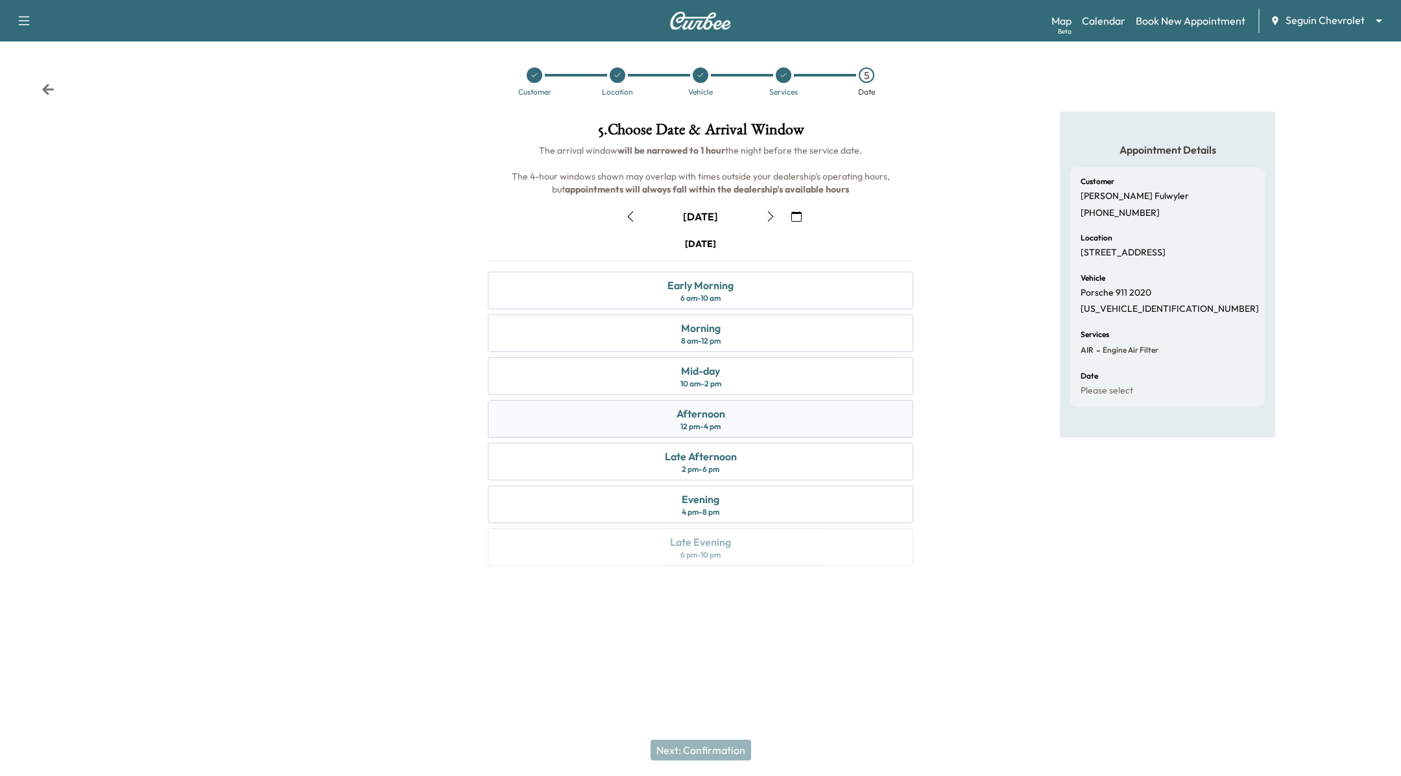
click at [779, 404] on div "Afternoon 12 pm - 4 pm" at bounding box center [700, 419] width 425 height 38
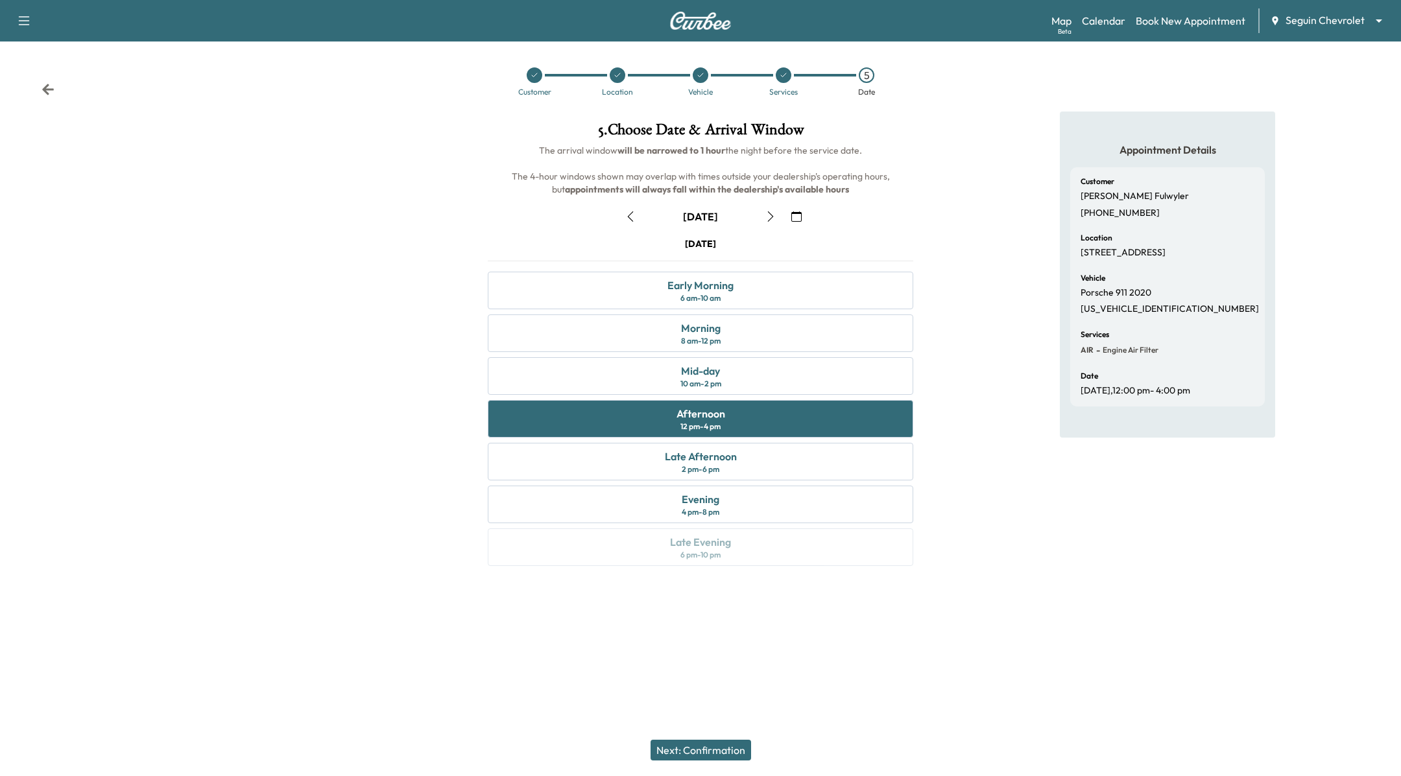
click at [680, 749] on button "Next: Confirmation" at bounding box center [700, 750] width 101 height 21
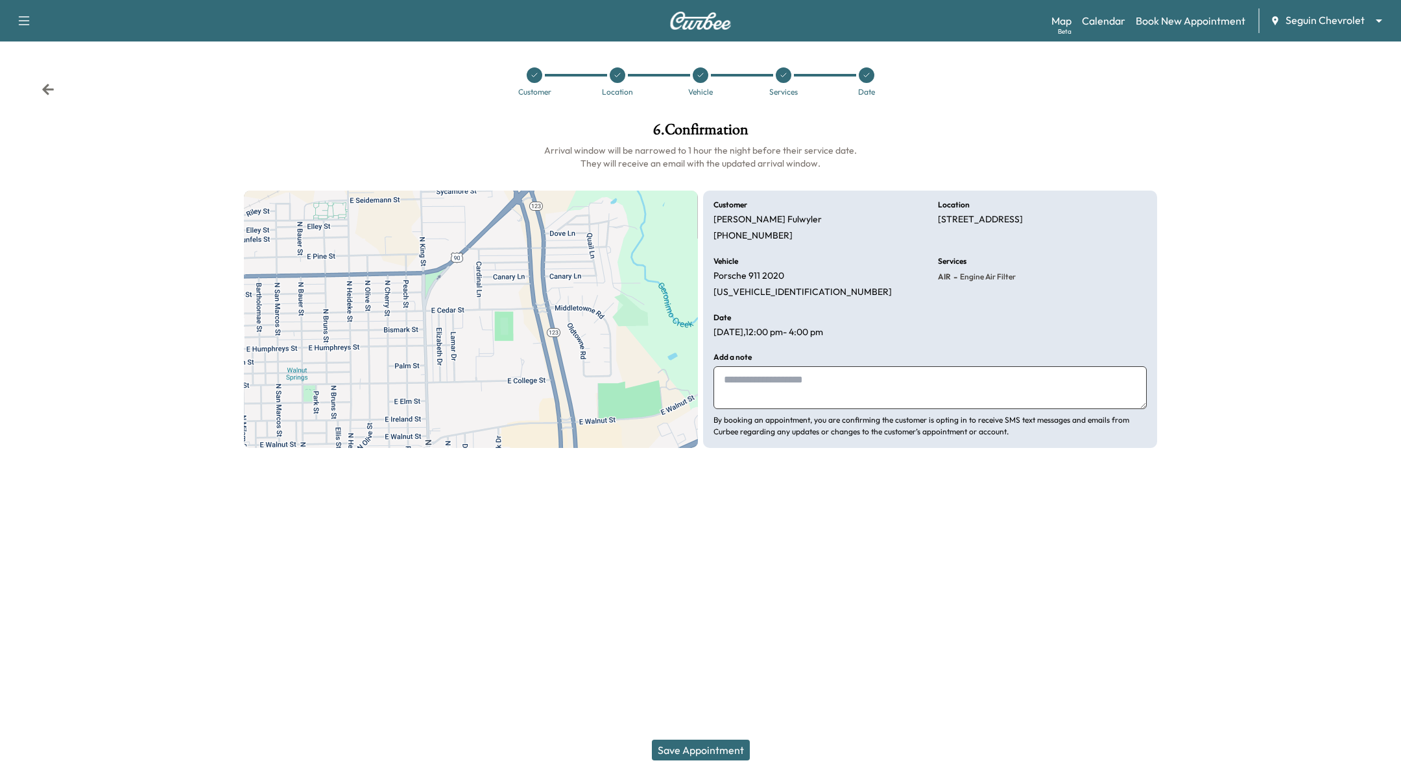
click at [685, 765] on div "Save Appointment" at bounding box center [700, 750] width 1401 height 52
click at [686, 759] on button "Save Appointment" at bounding box center [701, 750] width 98 height 21
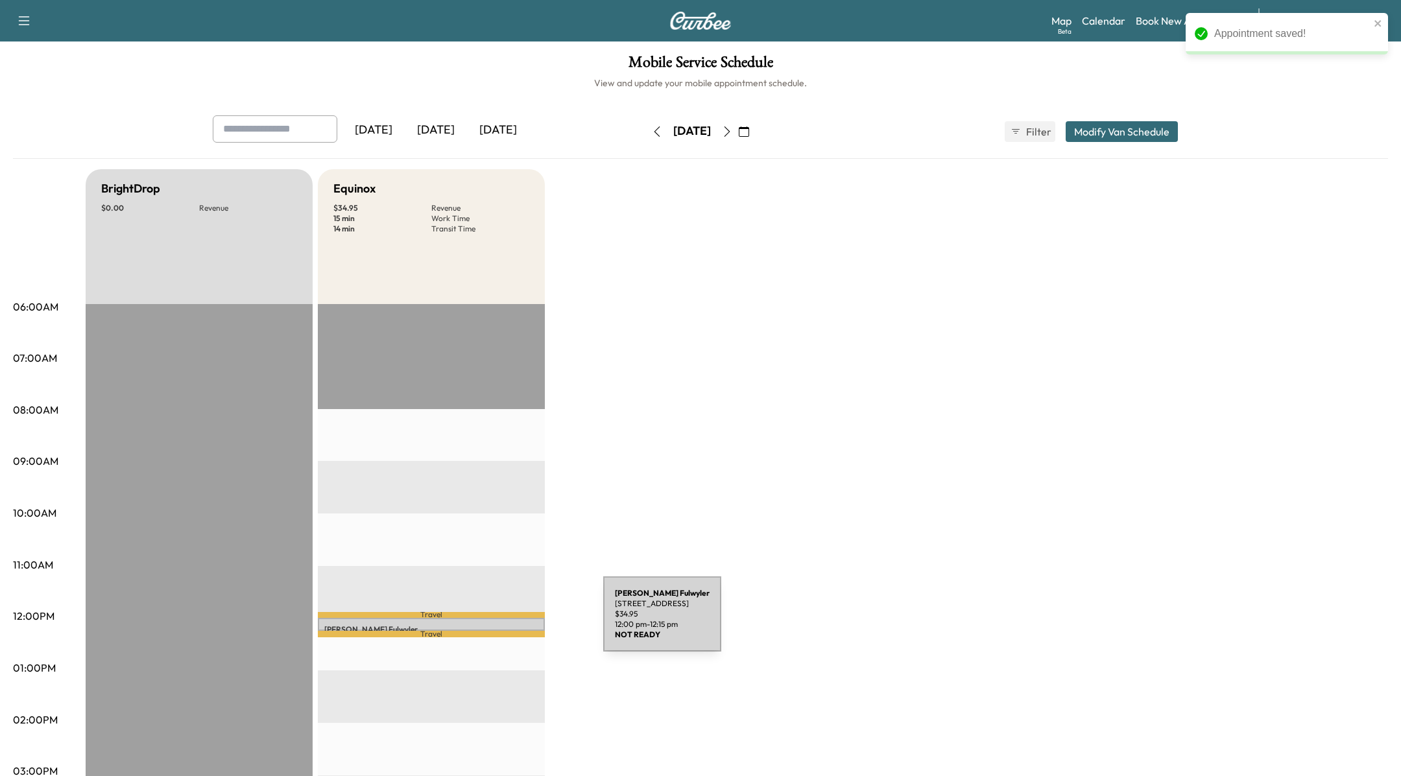
click at [505, 623] on div "[PERSON_NAME] [STREET_ADDRESS] $ 34.95 12:00 pm - 12:15 pm" at bounding box center [431, 624] width 227 height 13
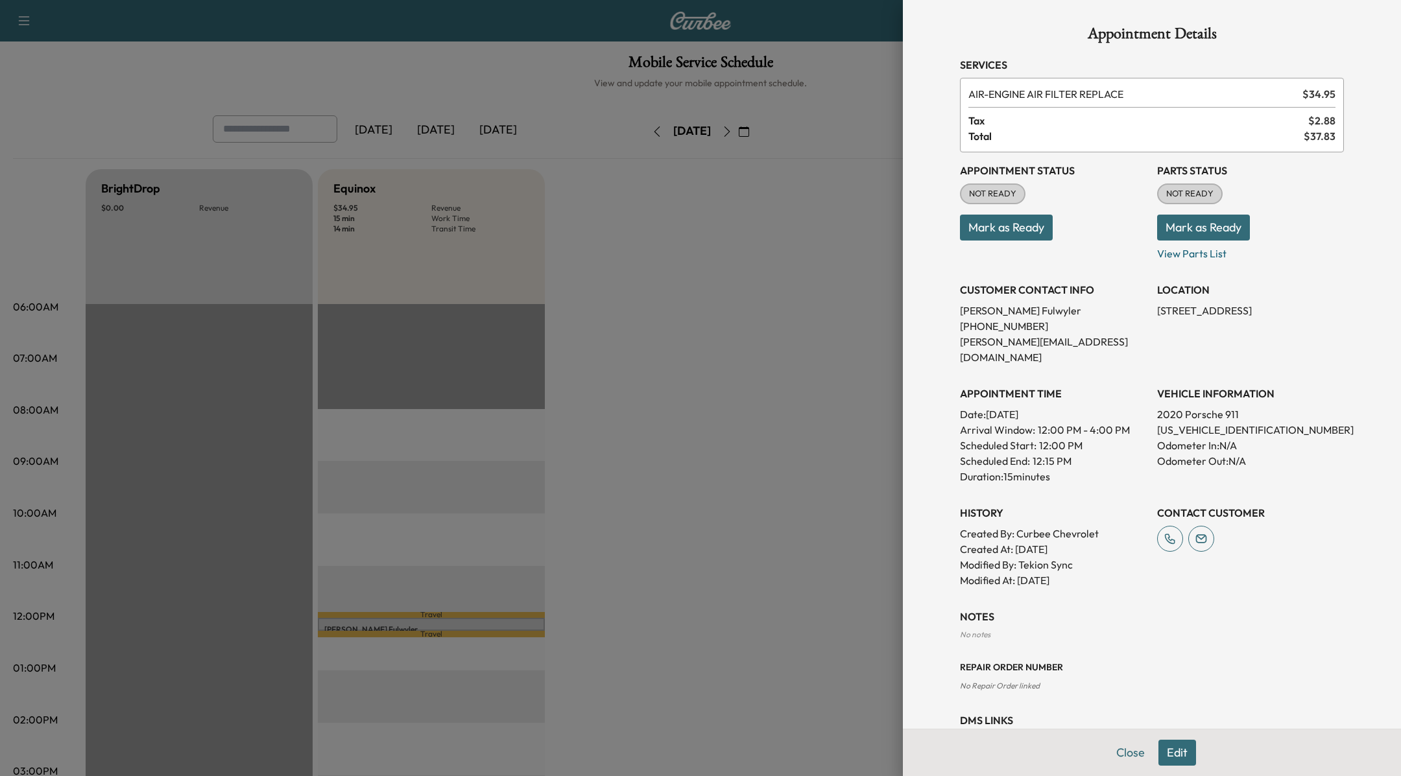
click at [1171, 750] on button "Edit" at bounding box center [1177, 753] width 38 height 26
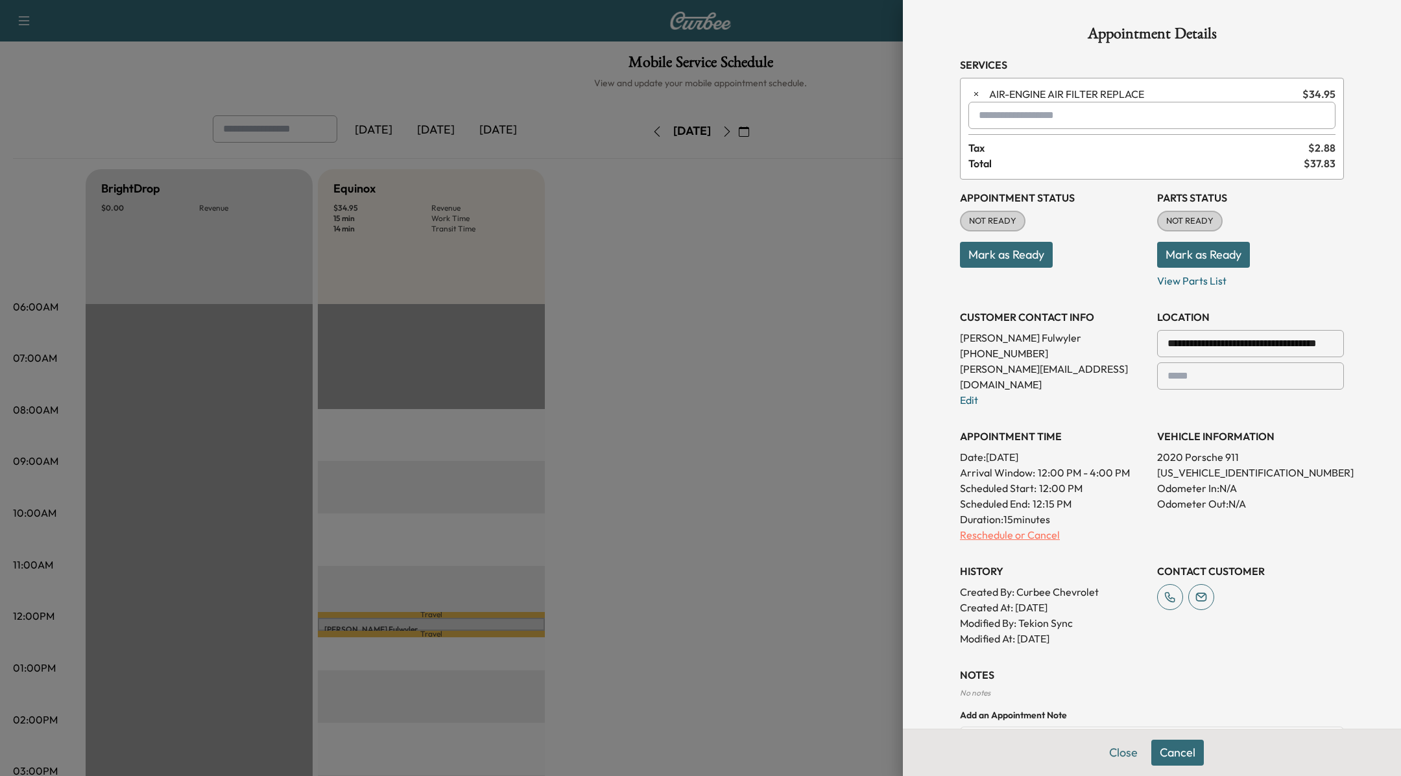
click at [1040, 527] on p "Reschedule or Cancel" at bounding box center [1053, 535] width 187 height 16
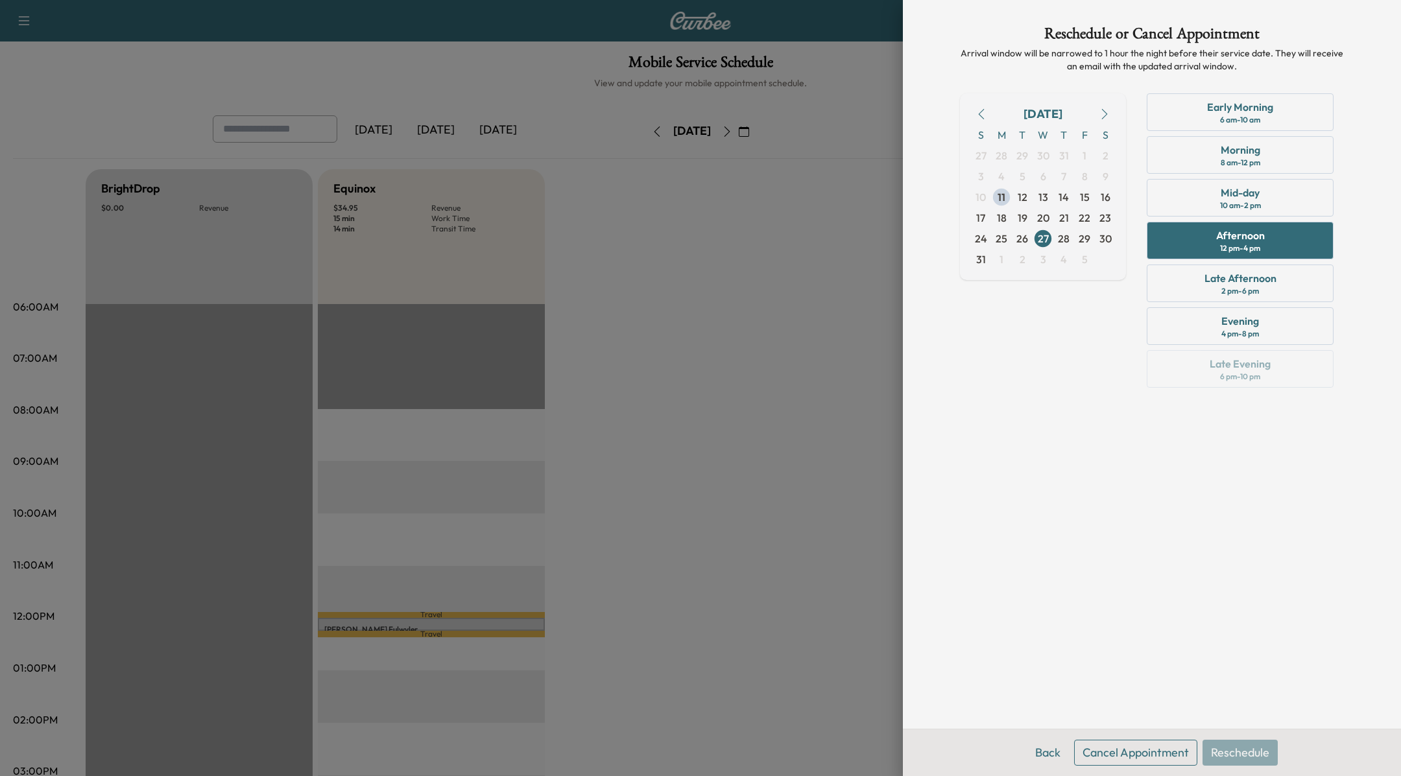
click at [1137, 758] on button "Cancel Appointment" at bounding box center [1135, 753] width 123 height 26
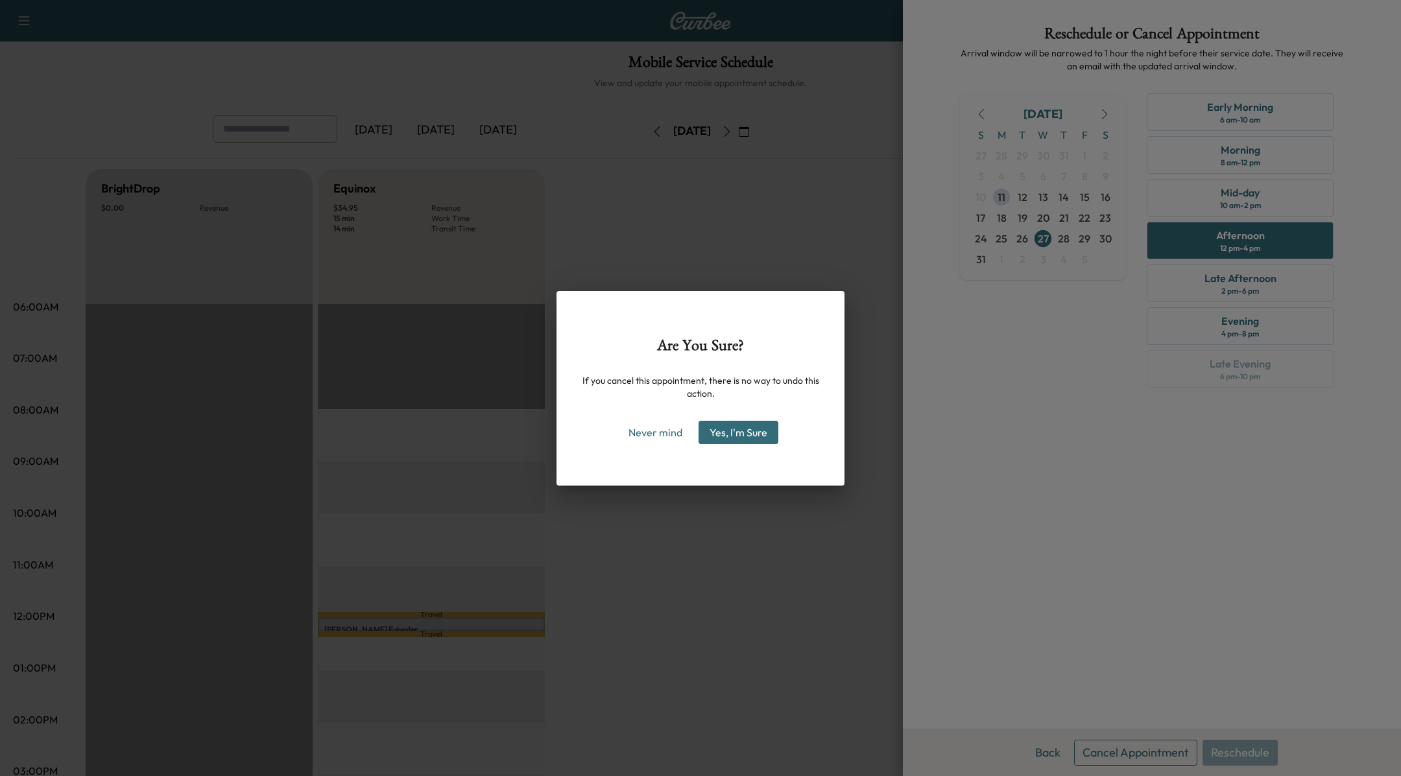
click at [728, 423] on button "Yes, I'm Sure" at bounding box center [738, 432] width 80 height 23
